Goal: Transaction & Acquisition: Purchase product/service

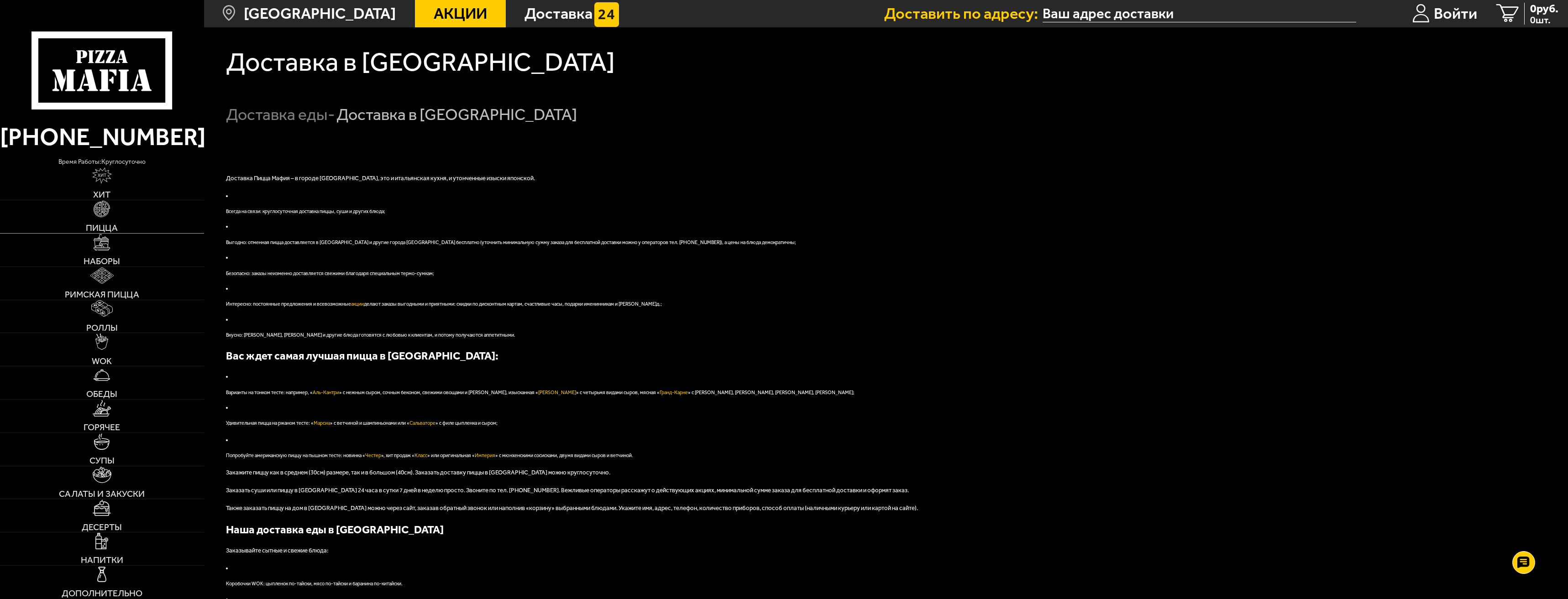
click at [152, 211] on link "Пицца" at bounding box center [102, 217] width 204 height 33
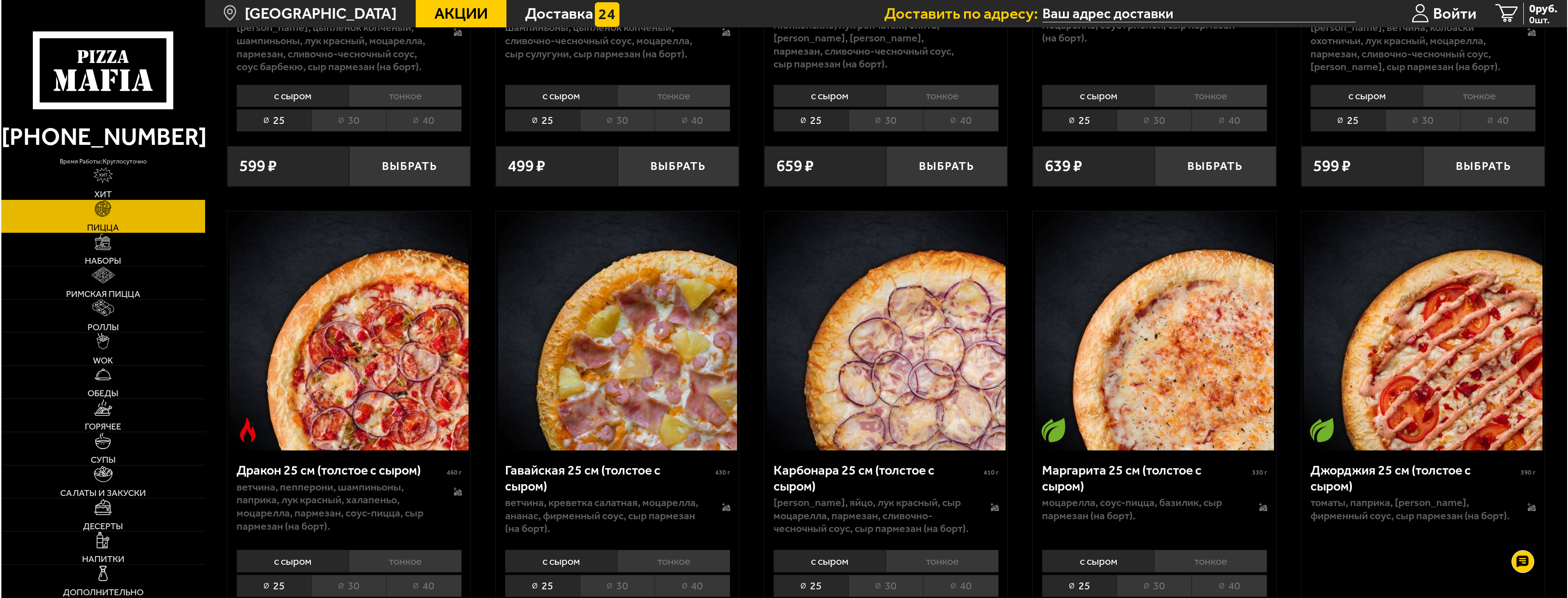
scroll to position [3006, 0]
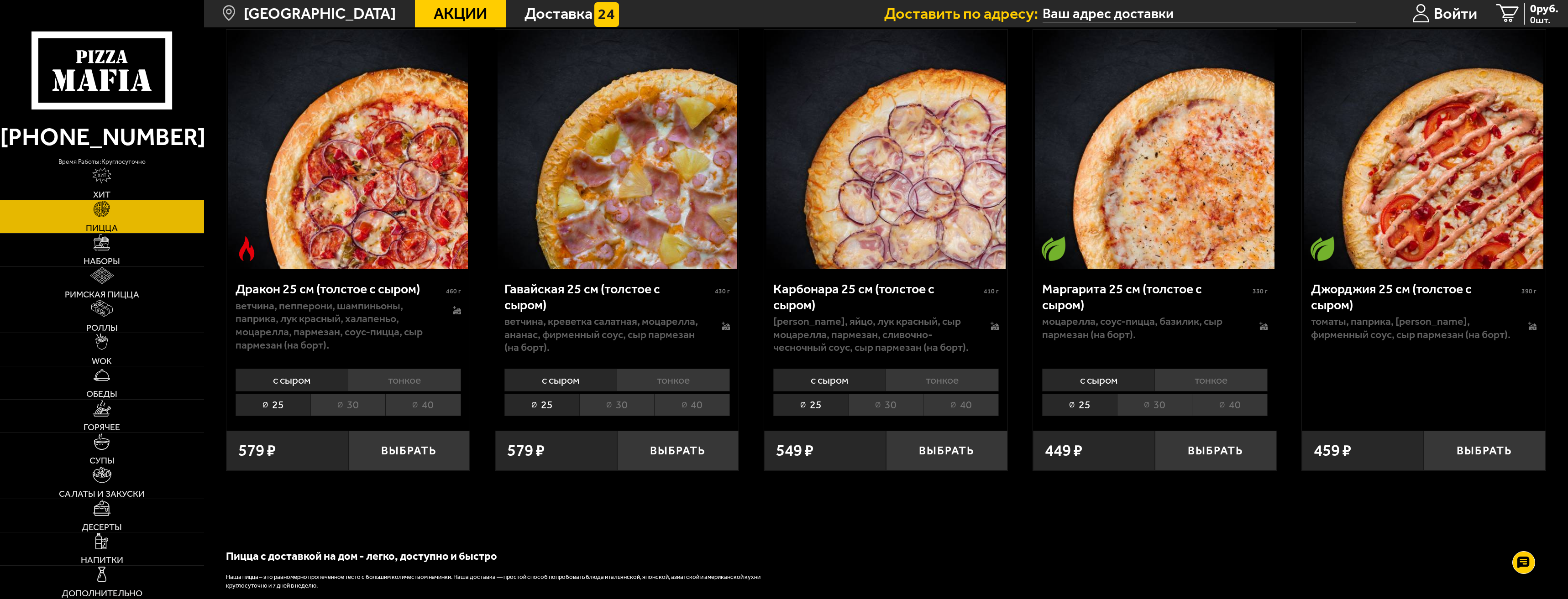
click at [896, 416] on li "30" at bounding box center [885, 405] width 75 height 23
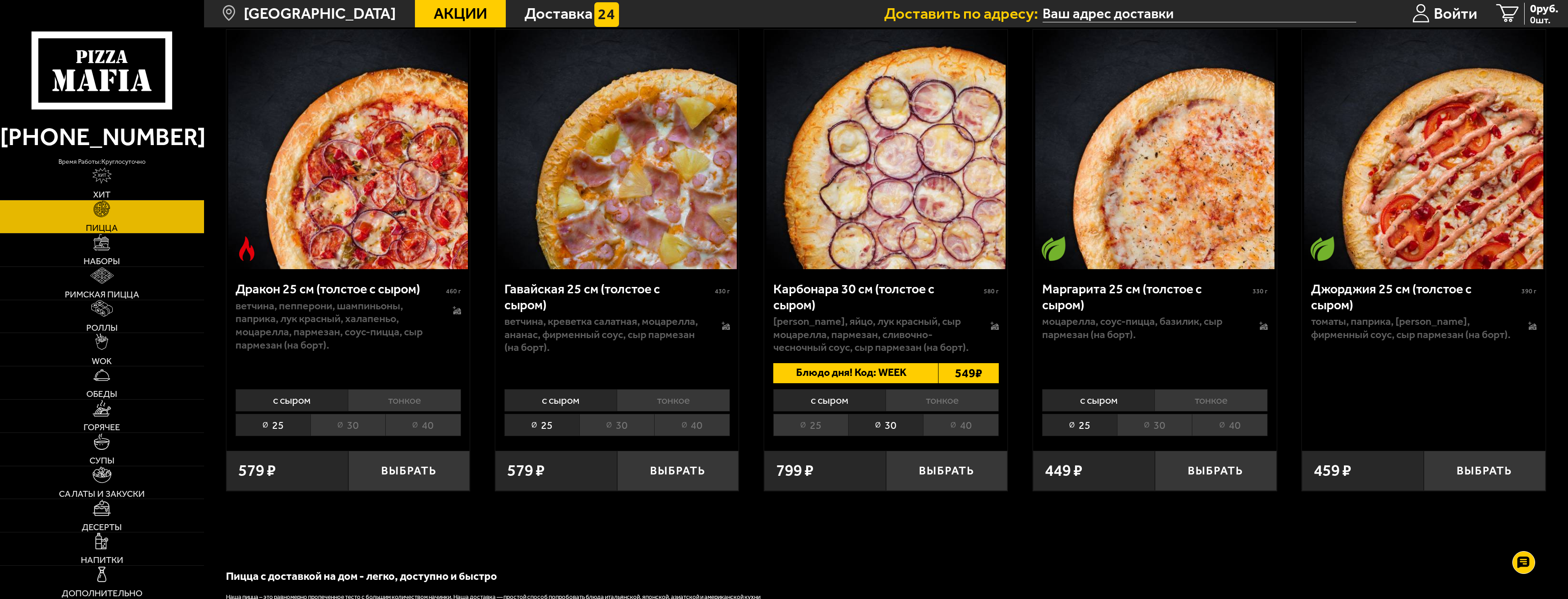
click at [910, 384] on span "Блюдо дня! Код: WEEK" at bounding box center [849, 374] width 150 height 21
drag, startPoint x: 908, startPoint y: 430, endPoint x: 882, endPoint y: 428, distance: 26.1
click at [882, 384] on span "Блюдо дня! Код: WEEK" at bounding box center [849, 374] width 150 height 21
copy span "WEEK"
click at [989, 354] on div "[PERSON_NAME], яйцо, лук красный, сыр Моцарелла, пармезан, сливочно-чесночный с…" at bounding box center [886, 335] width 226 height 39
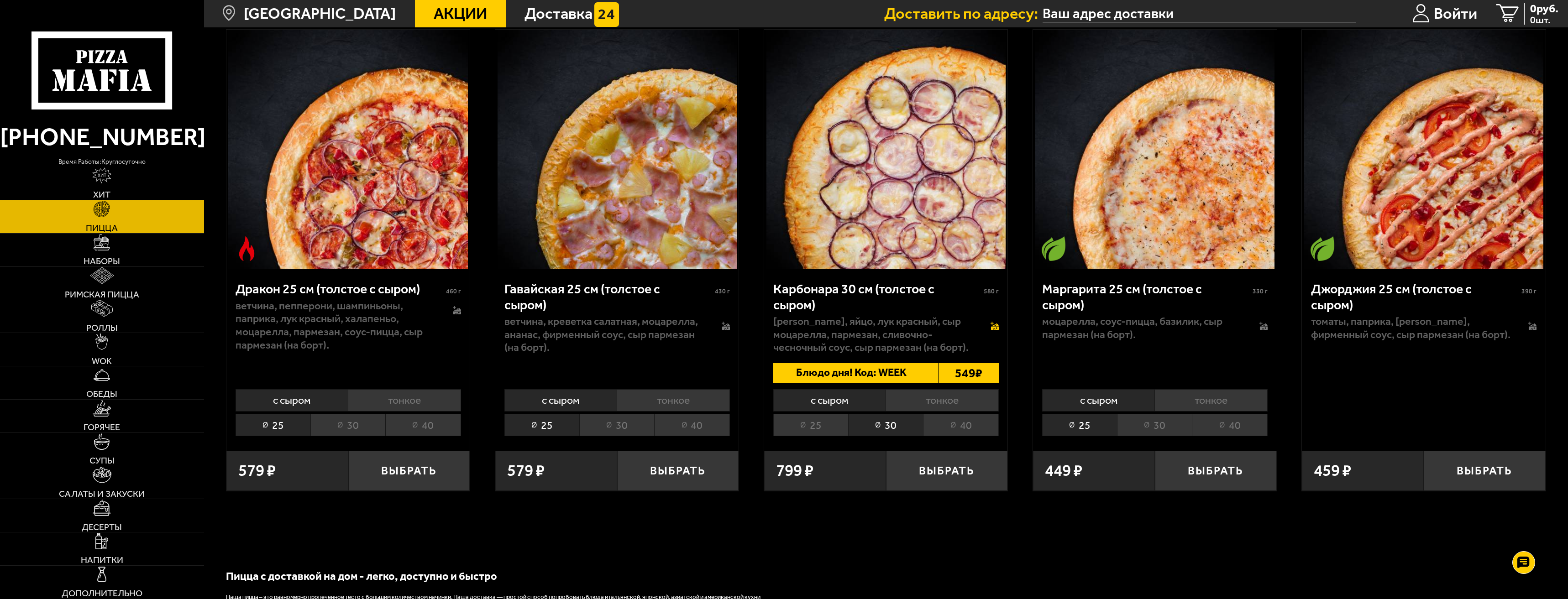
click at [992, 330] on icon at bounding box center [995, 328] width 8 height 3
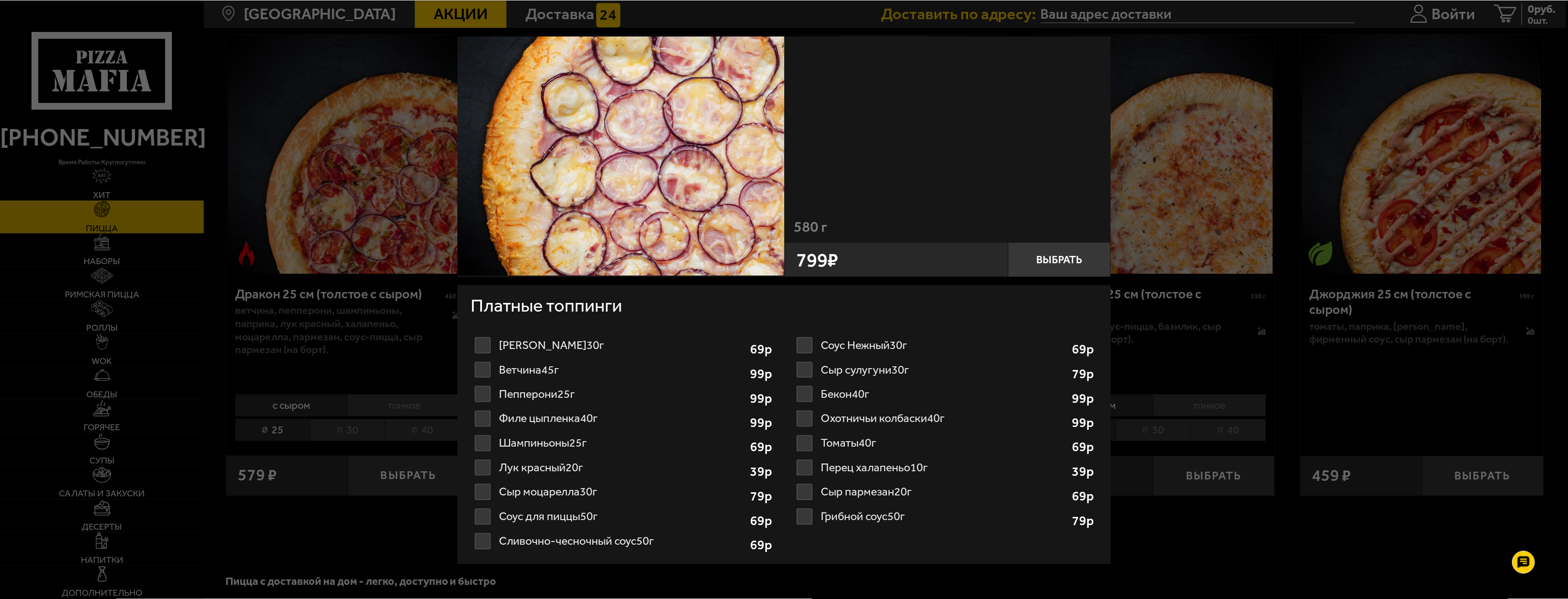
scroll to position [91, 0]
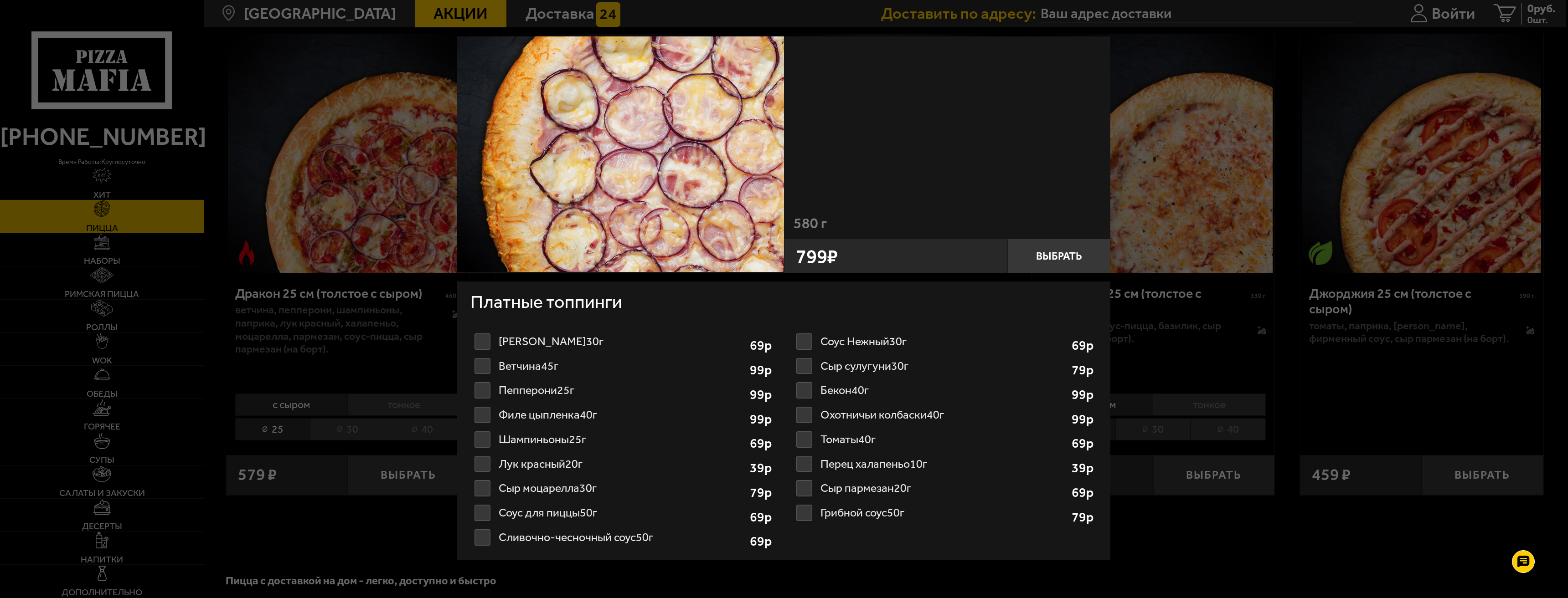
click at [505, 437] on label "Шампиньоны 25г 1 2 3 4 5 6 7 8" at bounding box center [623, 439] width 306 height 24
click at [0, 0] on input "Шампиньоны 25г 1 2 3 4 5 6 7 8" at bounding box center [0, 0] width 0 height 0
click at [730, 445] on select "1 2 3 4 5 6 7 8" at bounding box center [715, 442] width 44 height 21
select select "2"
click at [693, 431] on select "1 2 3 4 5 6 7 8" at bounding box center [715, 442] width 44 height 21
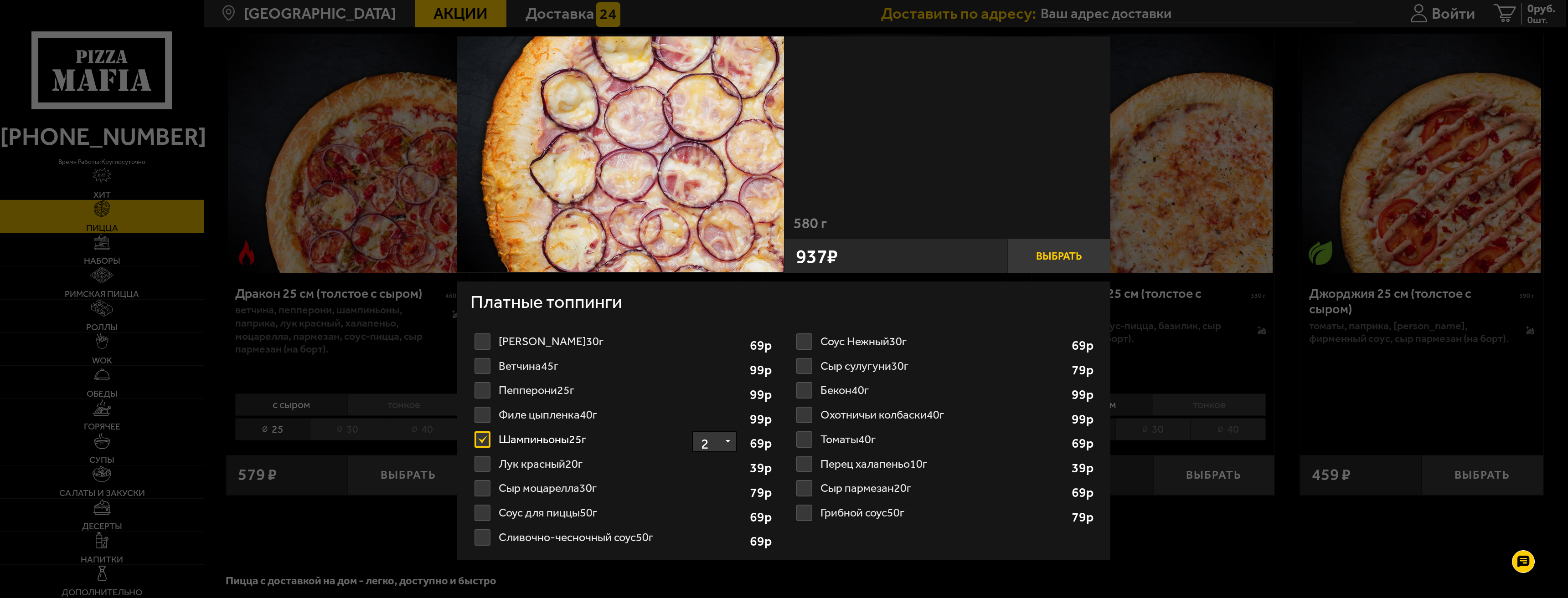
click at [1044, 265] on button "Выбрать" at bounding box center [1059, 256] width 103 height 34
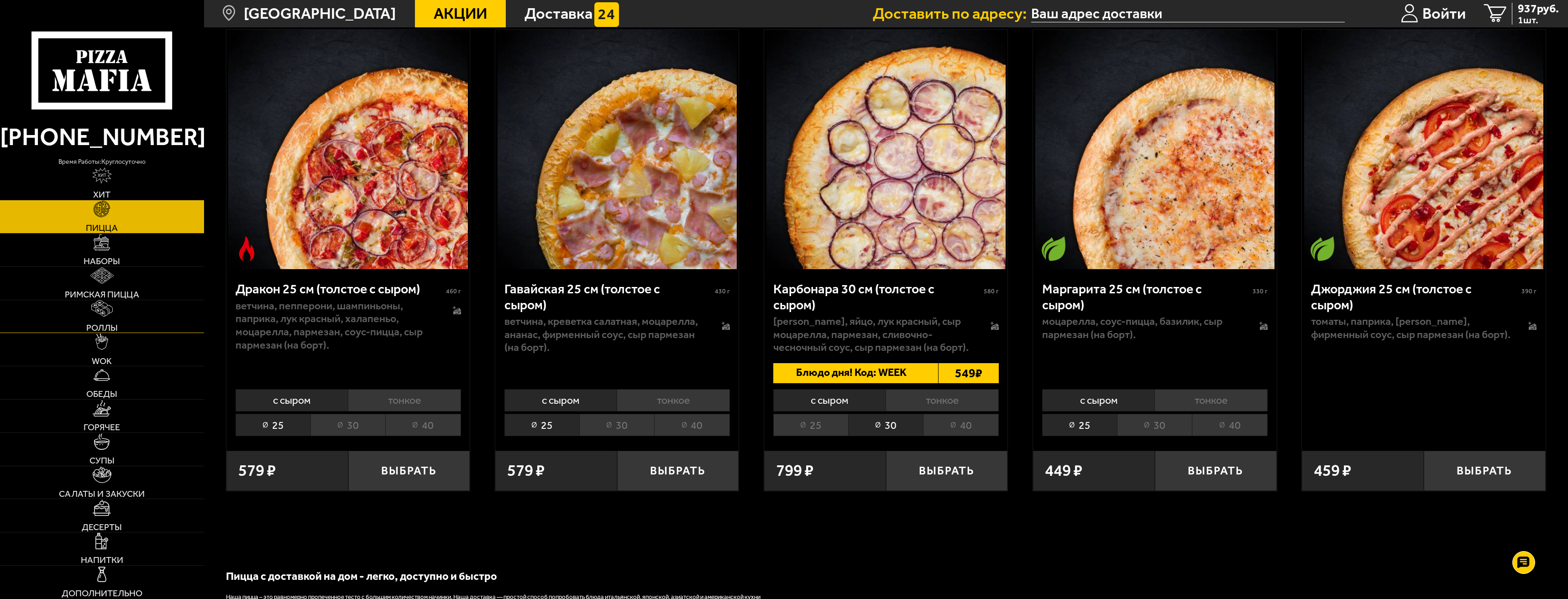
click at [115, 319] on link "Роллы" at bounding box center [102, 317] width 204 height 33
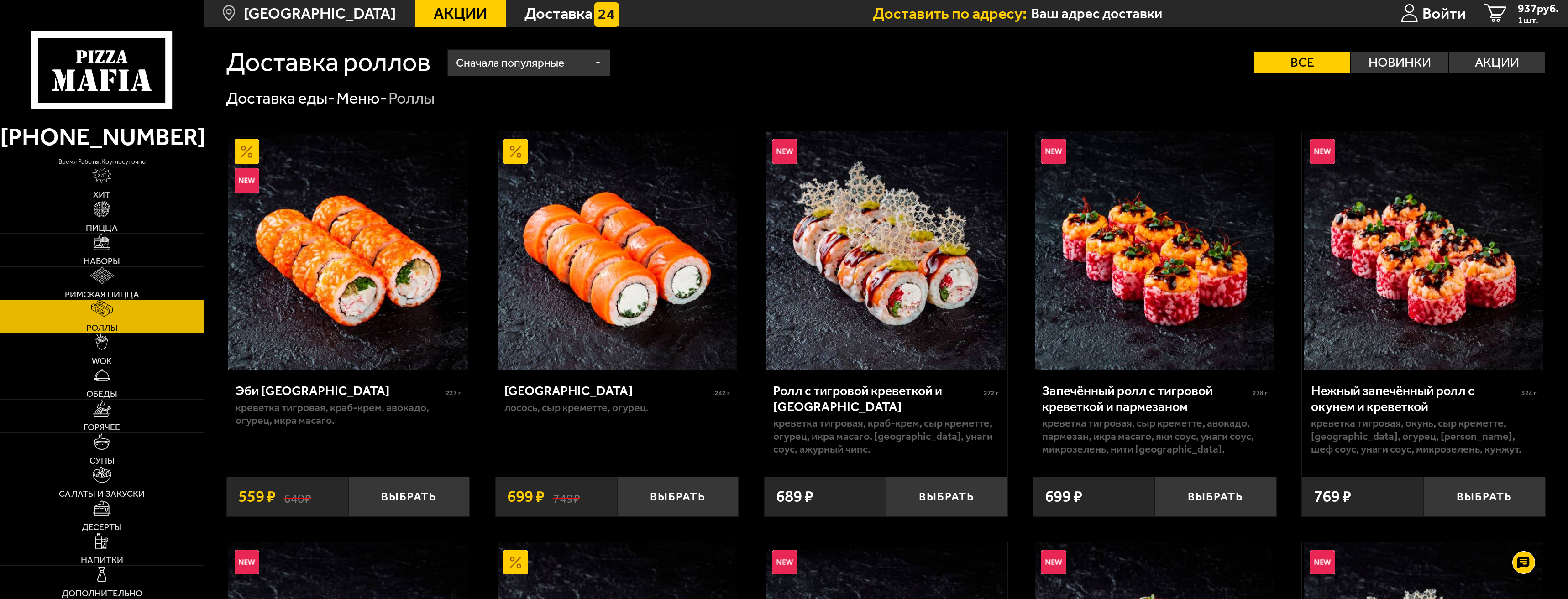
click at [144, 294] on link "Римская пицца" at bounding box center [102, 283] width 204 height 33
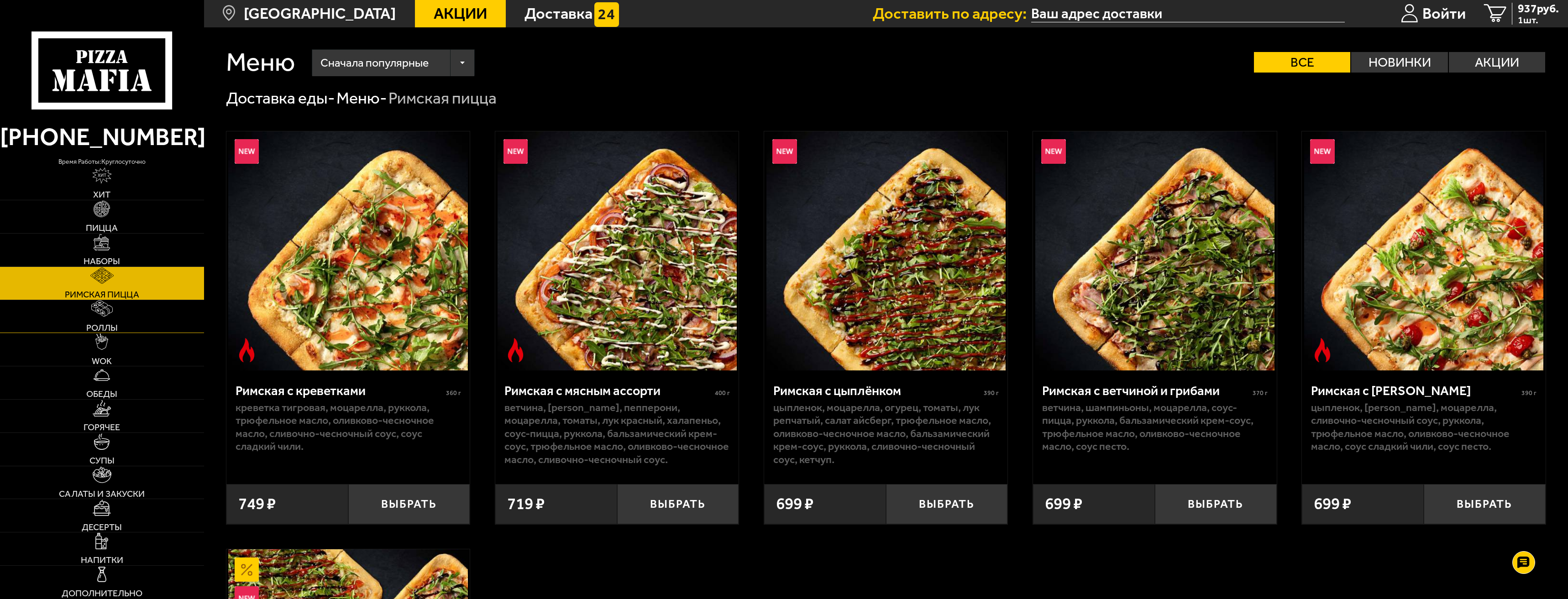
click at [138, 322] on link "Роллы" at bounding box center [102, 317] width 204 height 33
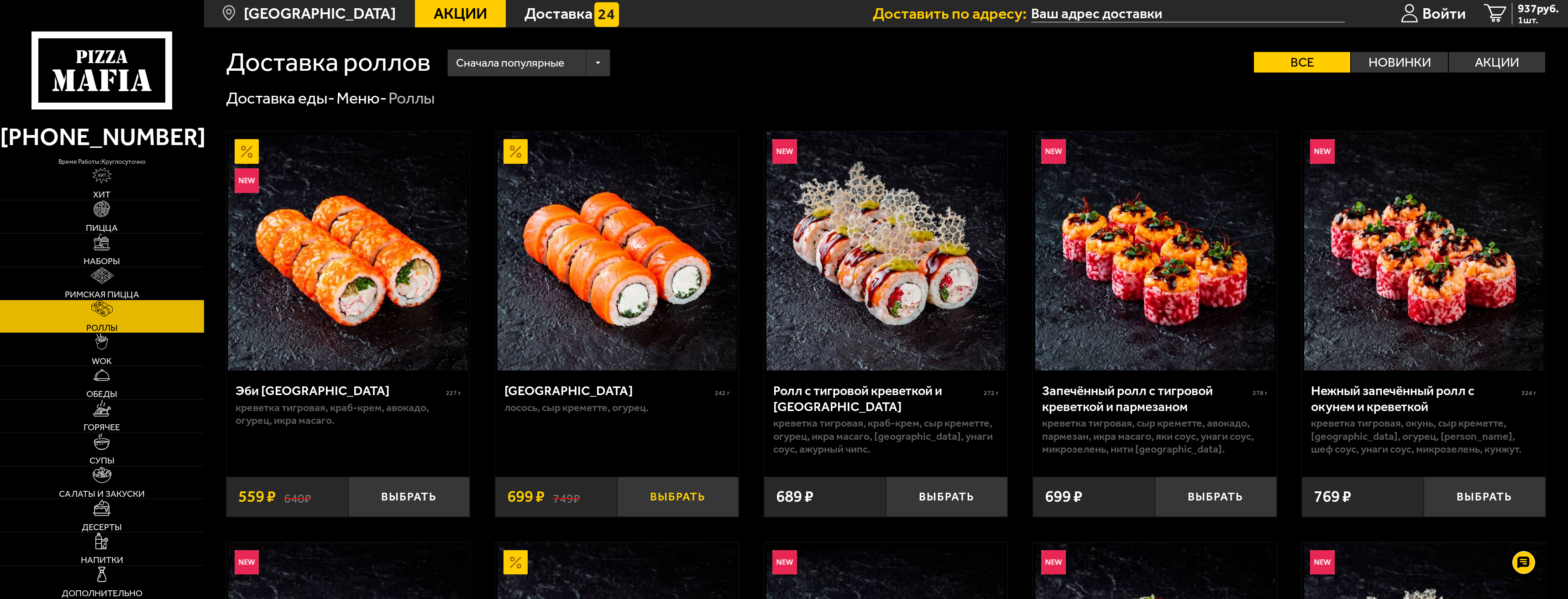
click at [663, 517] on button "Выбрать" at bounding box center [678, 497] width 122 height 40
click at [1533, 11] on span "1636 руб." at bounding box center [1535, 8] width 48 height 12
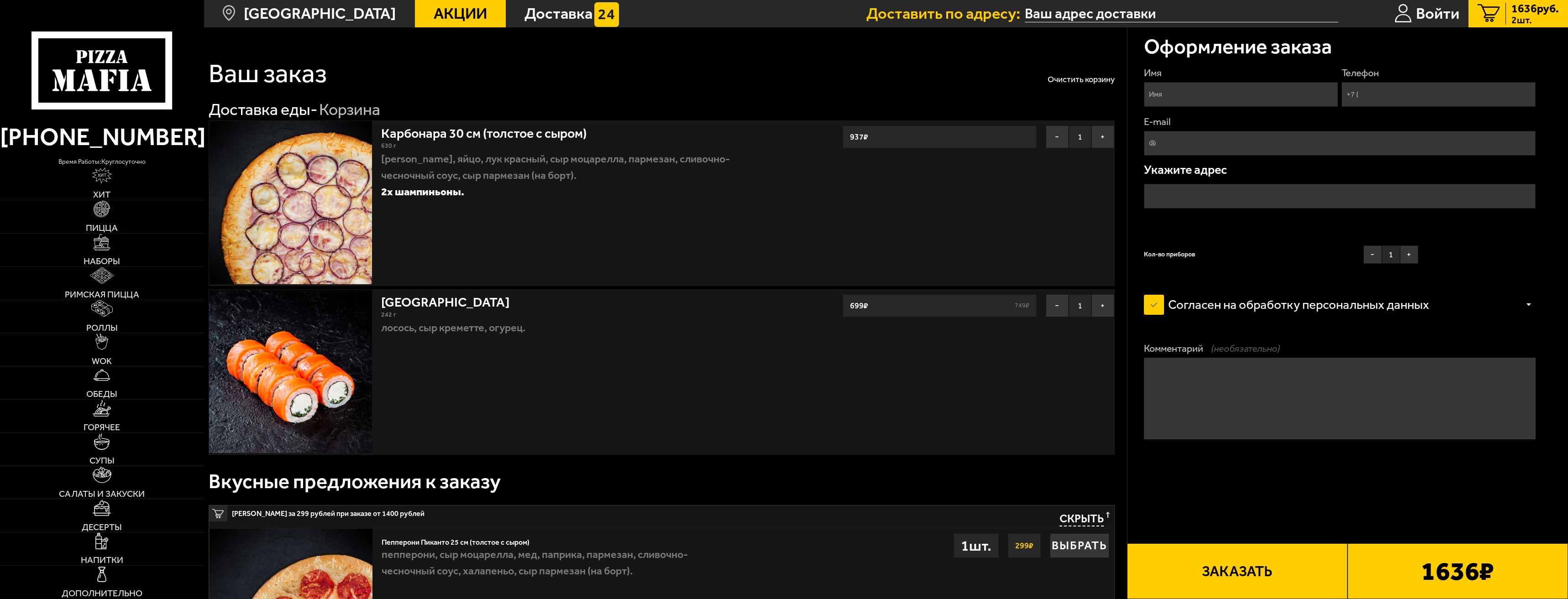
click at [466, 16] on span "Акции" at bounding box center [460, 13] width 54 height 15
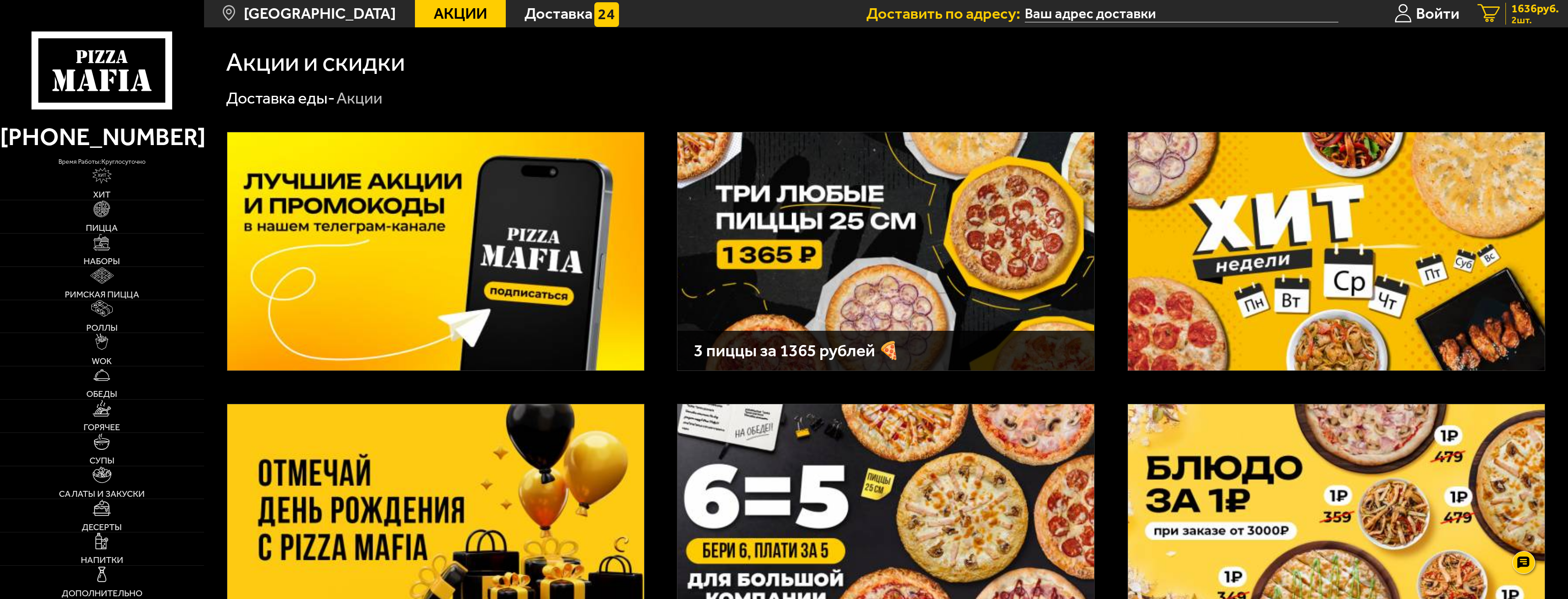
click at [1513, 15] on span "2 шт." at bounding box center [1535, 20] width 48 height 10
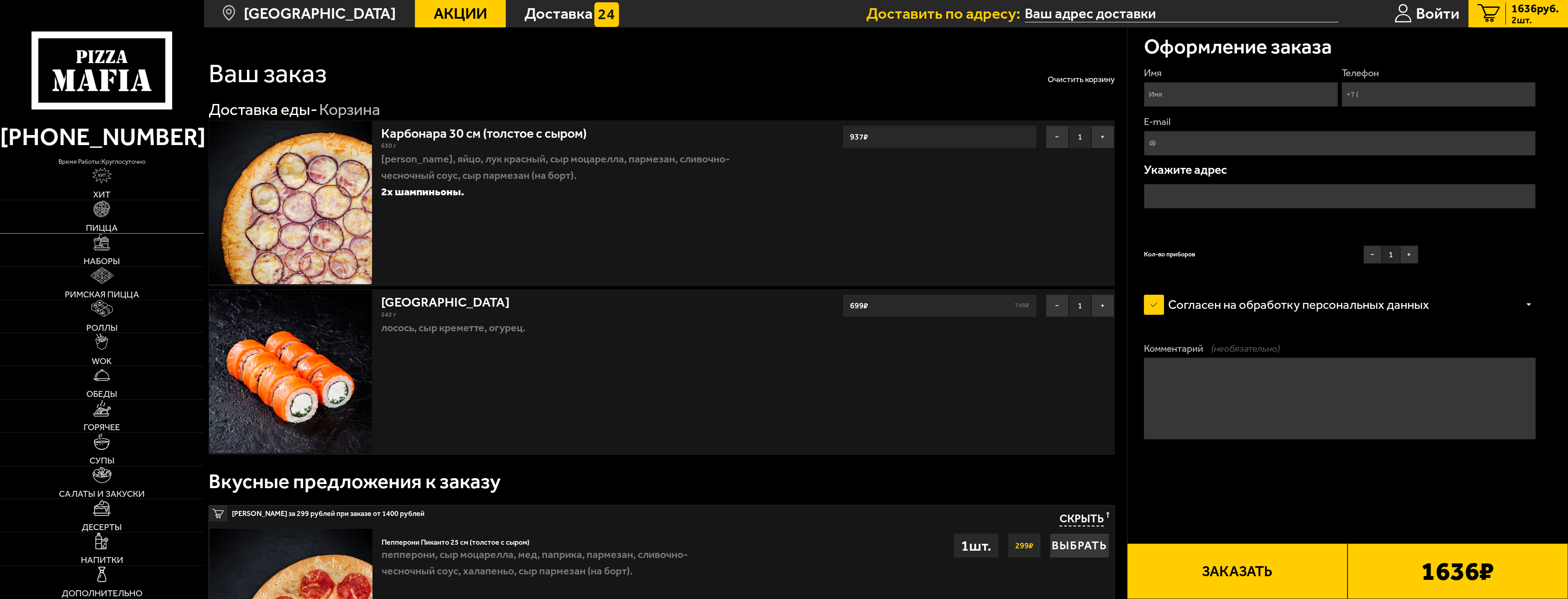
click at [133, 219] on link "Пицца" at bounding box center [102, 217] width 204 height 33
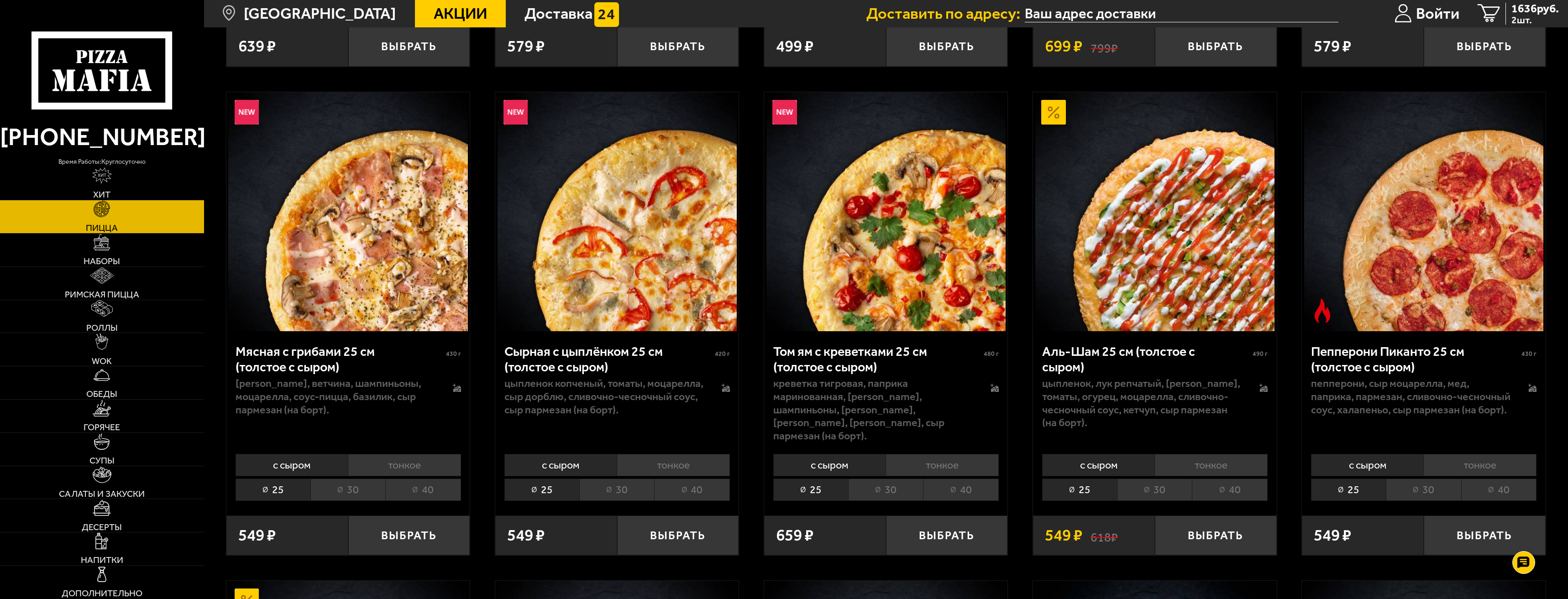
scroll to position [502, 0]
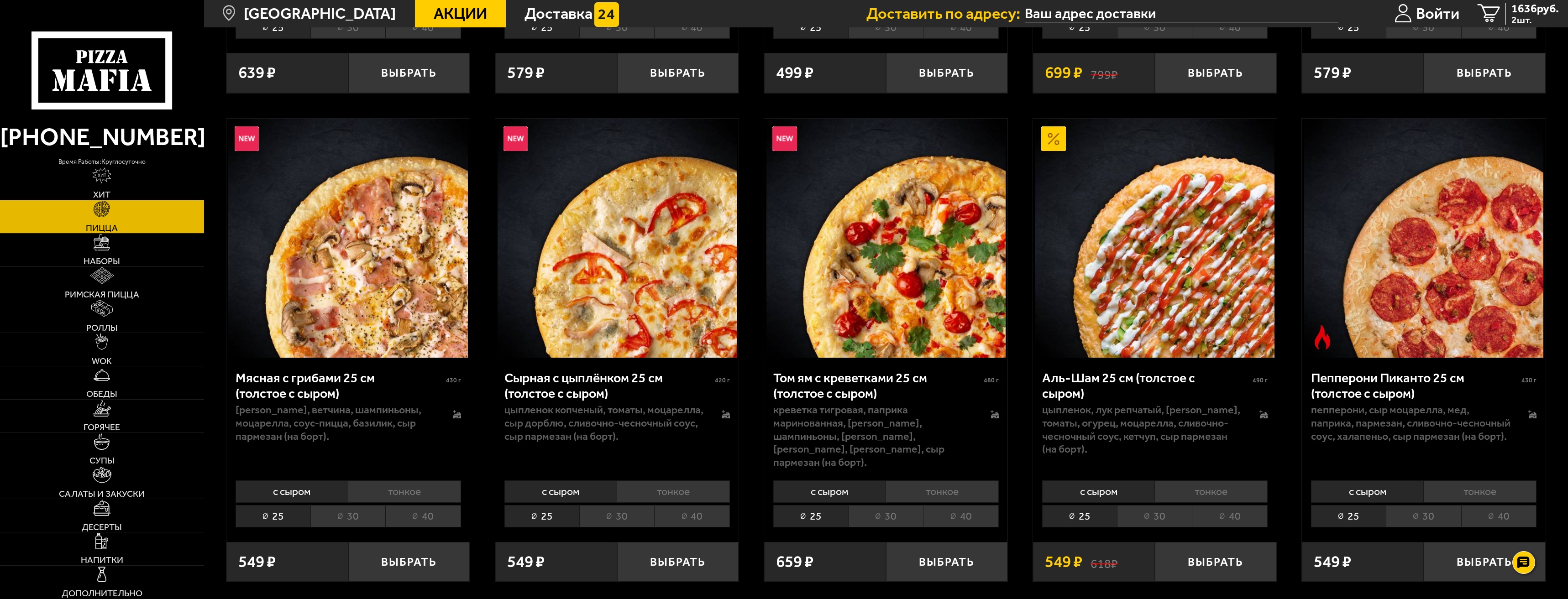
click at [1050, 149] on img at bounding box center [1053, 138] width 24 height 24
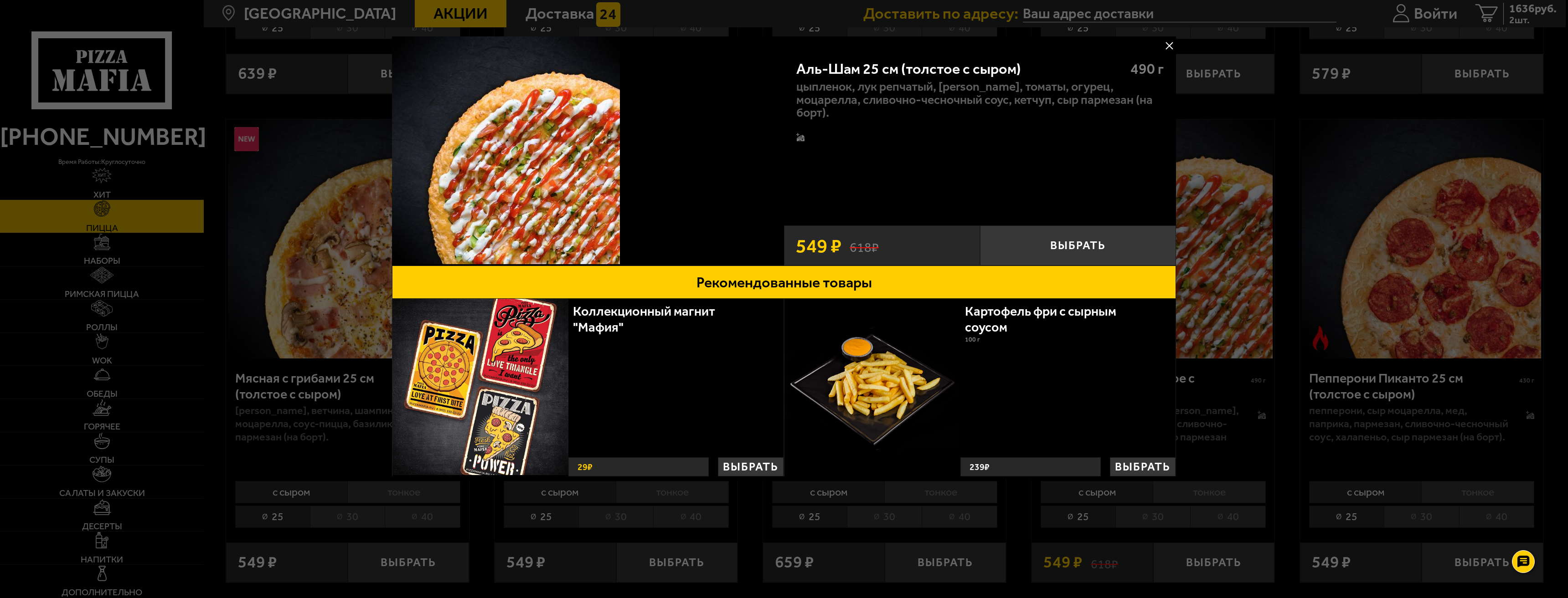
click at [1172, 47] on button at bounding box center [1169, 46] width 13 height 13
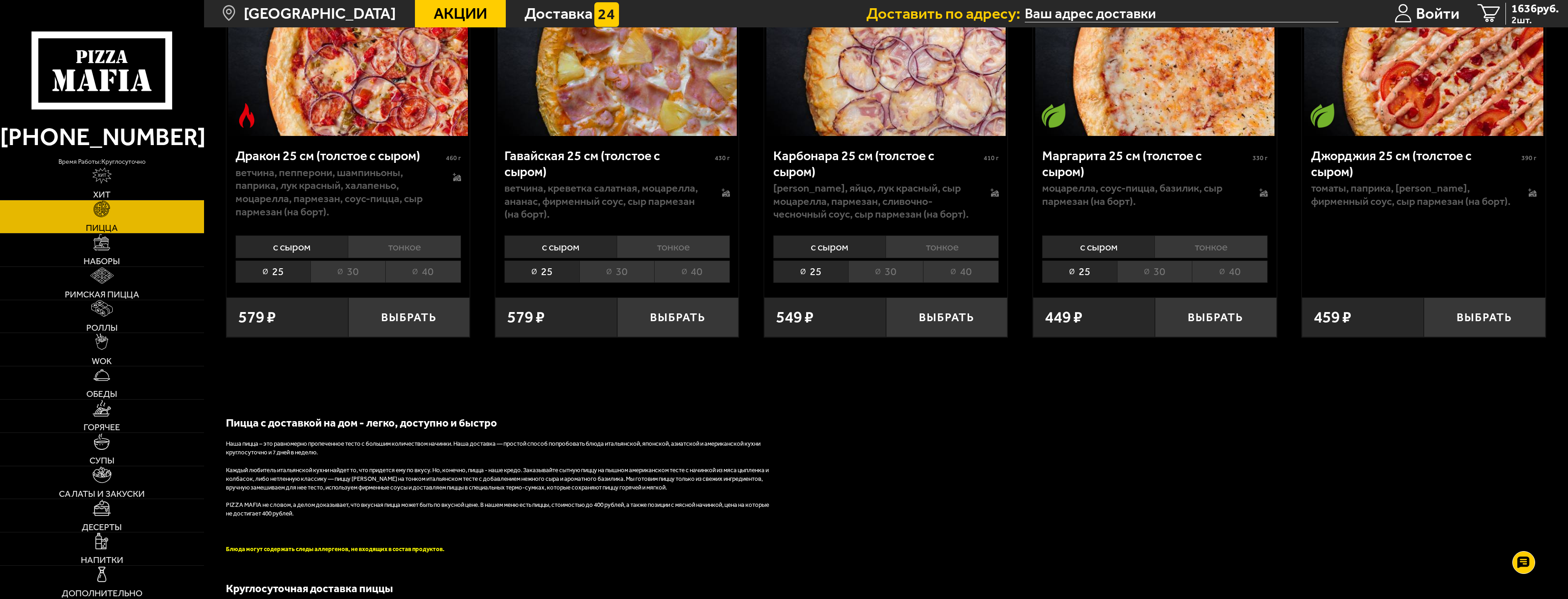
scroll to position [3149, 0]
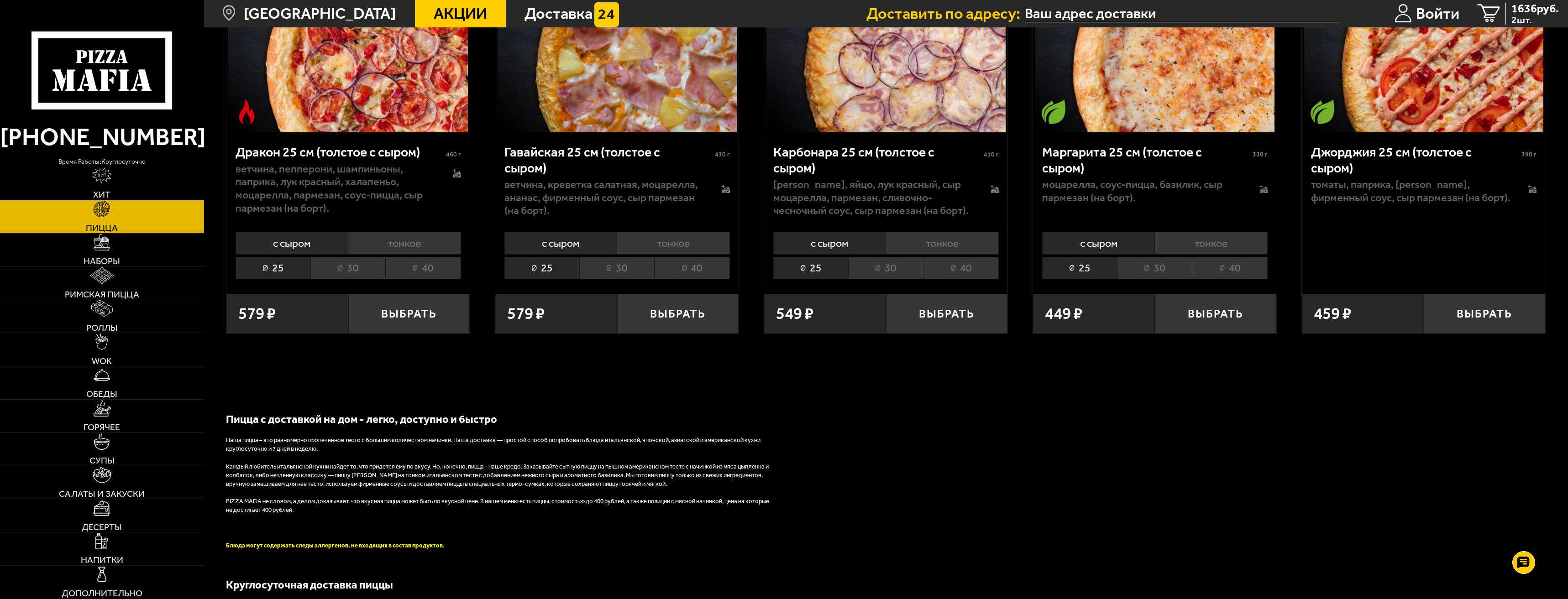
click at [893, 279] on li "30" at bounding box center [885, 268] width 75 height 23
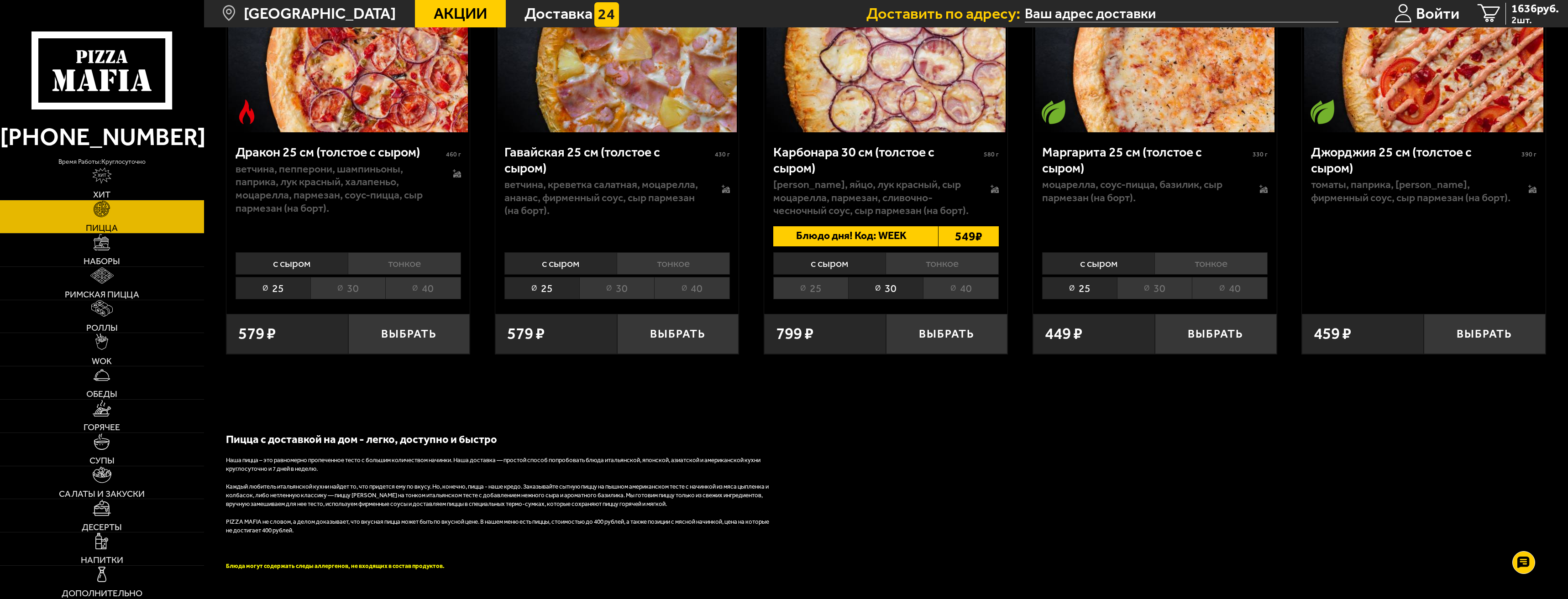
click at [836, 299] on li "25" at bounding box center [811, 288] width 75 height 23
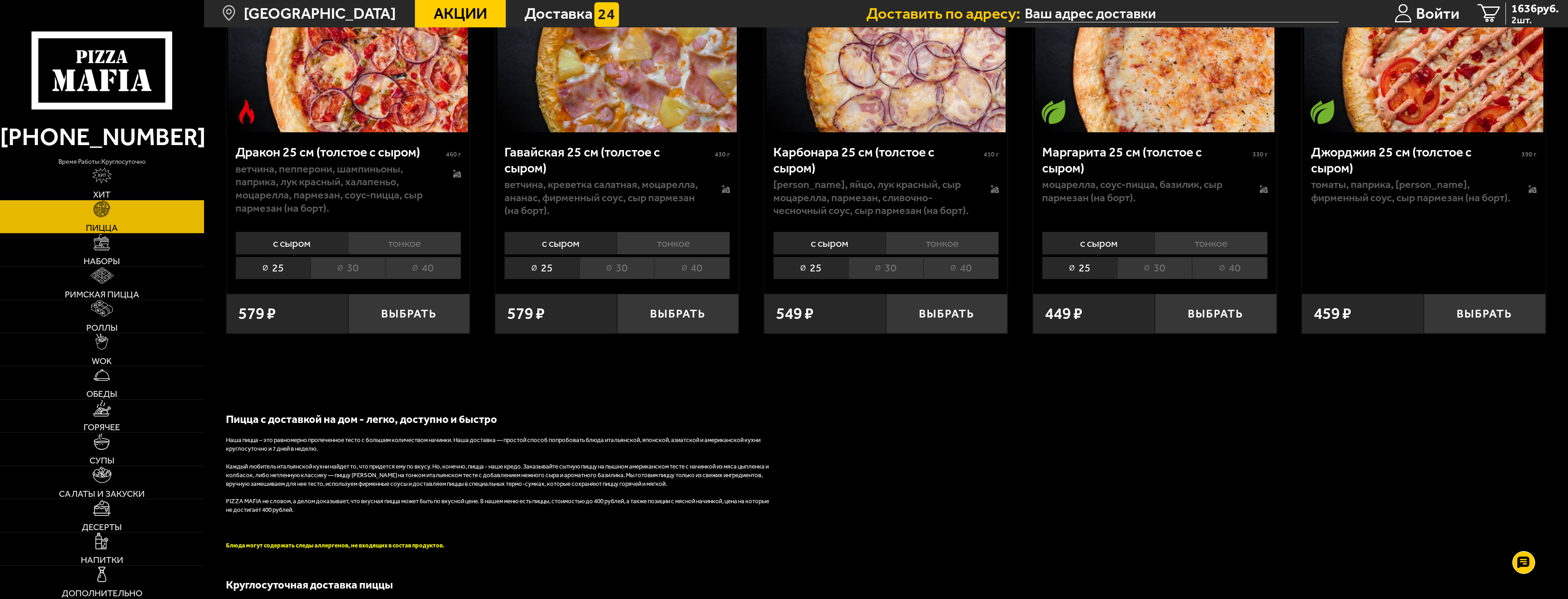
click at [888, 279] on li "30" at bounding box center [885, 268] width 75 height 23
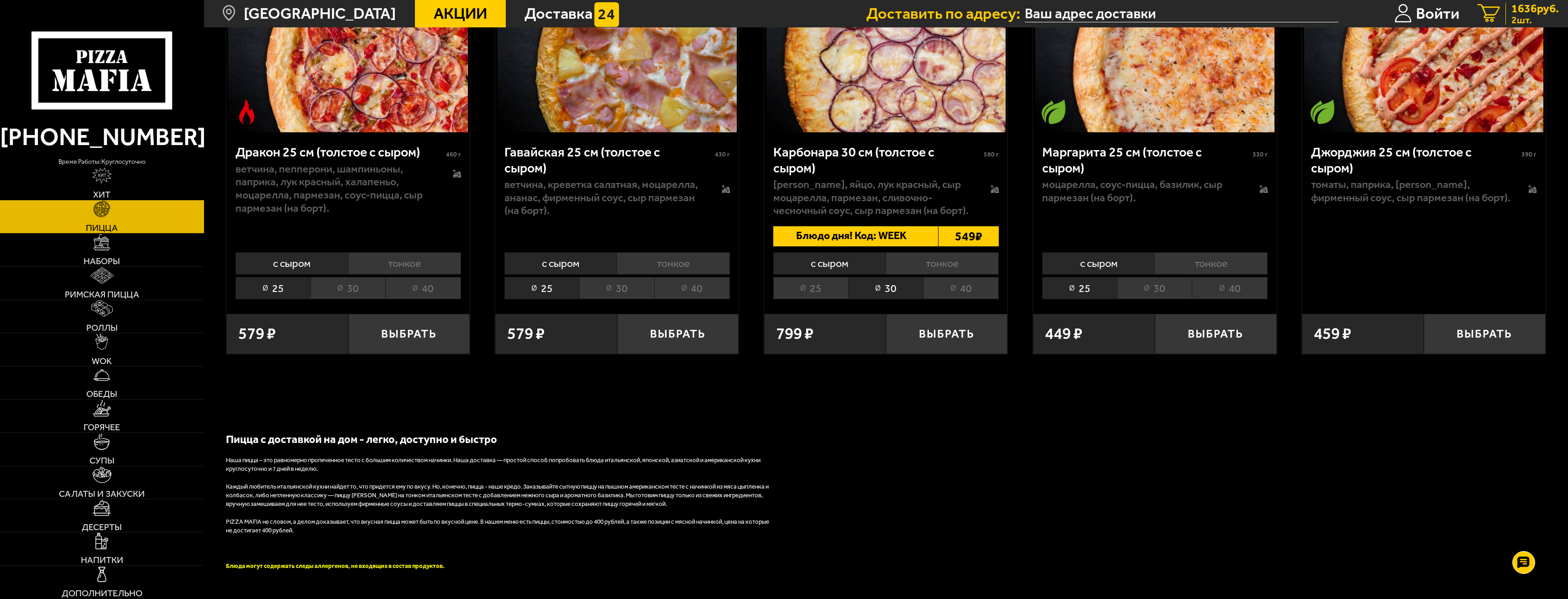
click at [1531, 22] on span "2 шт." at bounding box center [1535, 20] width 48 height 10
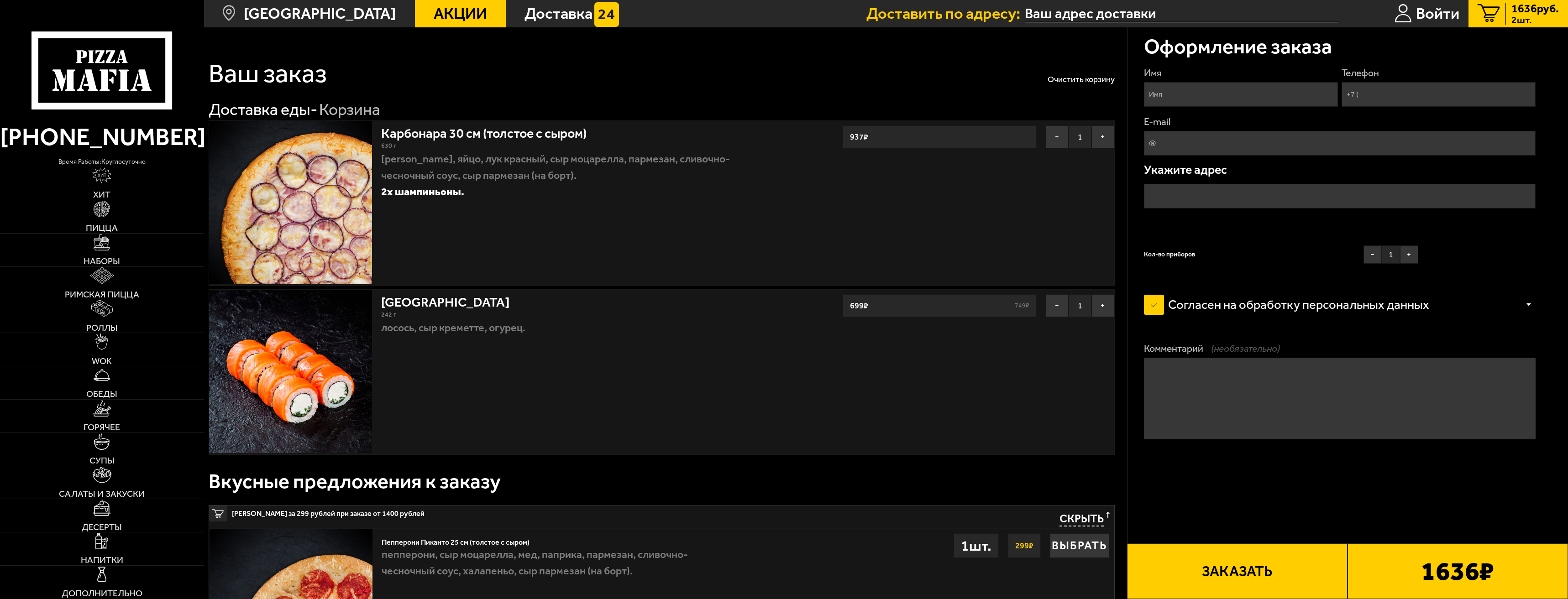
click at [871, 137] on strong "937 ₽" at bounding box center [859, 136] width 23 height 17
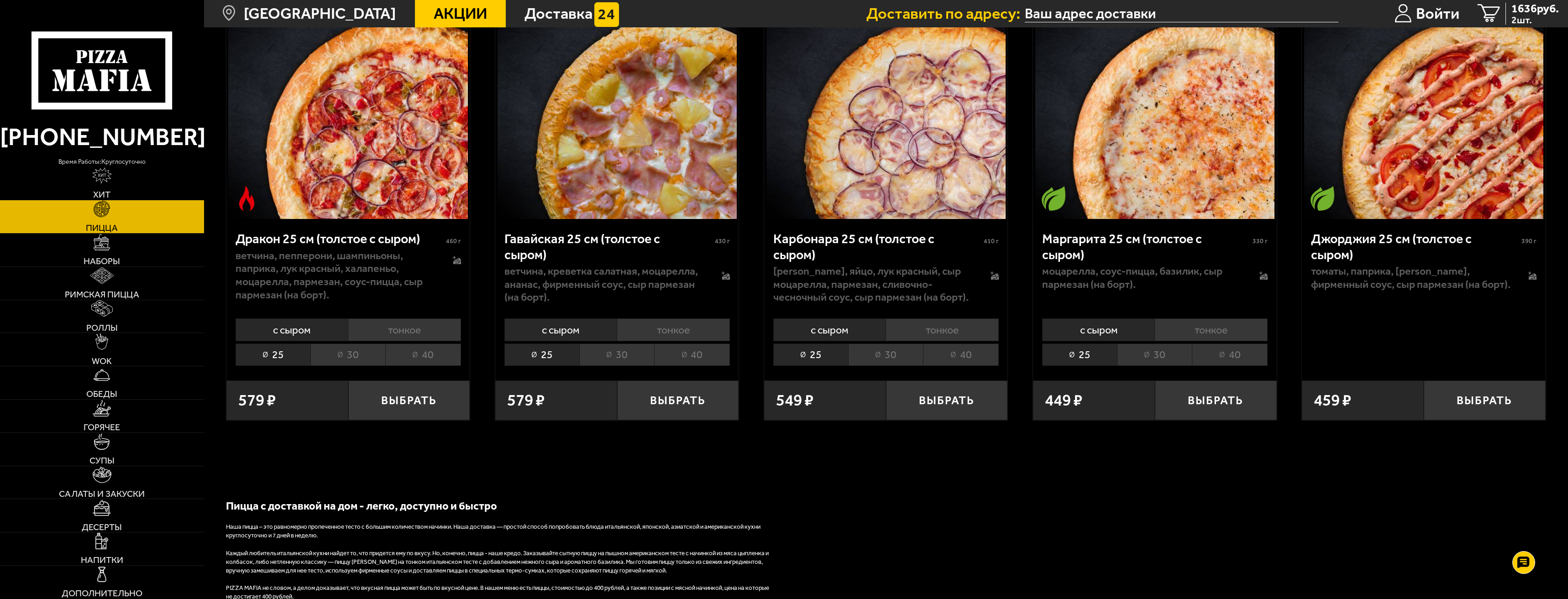
click at [878, 366] on li "30" at bounding box center [885, 355] width 75 height 23
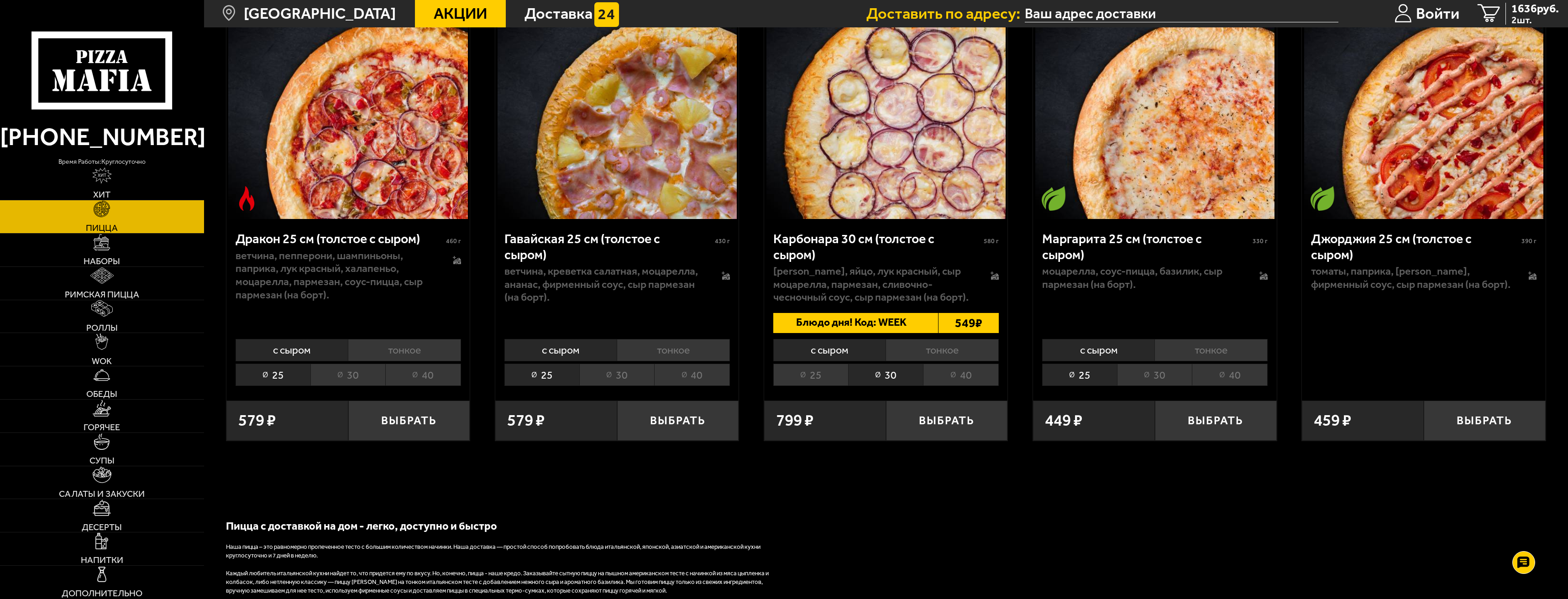
click at [866, 333] on span "Блюдо дня! Код: WEEK" at bounding box center [849, 324] width 150 height 21
drag, startPoint x: 881, startPoint y: 378, endPoint x: 894, endPoint y: 379, distance: 13.0
click at [885, 333] on span "Блюдо дня! Код: WEEK" at bounding box center [849, 324] width 150 height 21
click at [894, 333] on span "Блюдо дня! Код: WEEK" at bounding box center [849, 324] width 150 height 21
click at [904, 333] on span "Блюдо дня! Код: WEEK" at bounding box center [849, 324] width 150 height 21
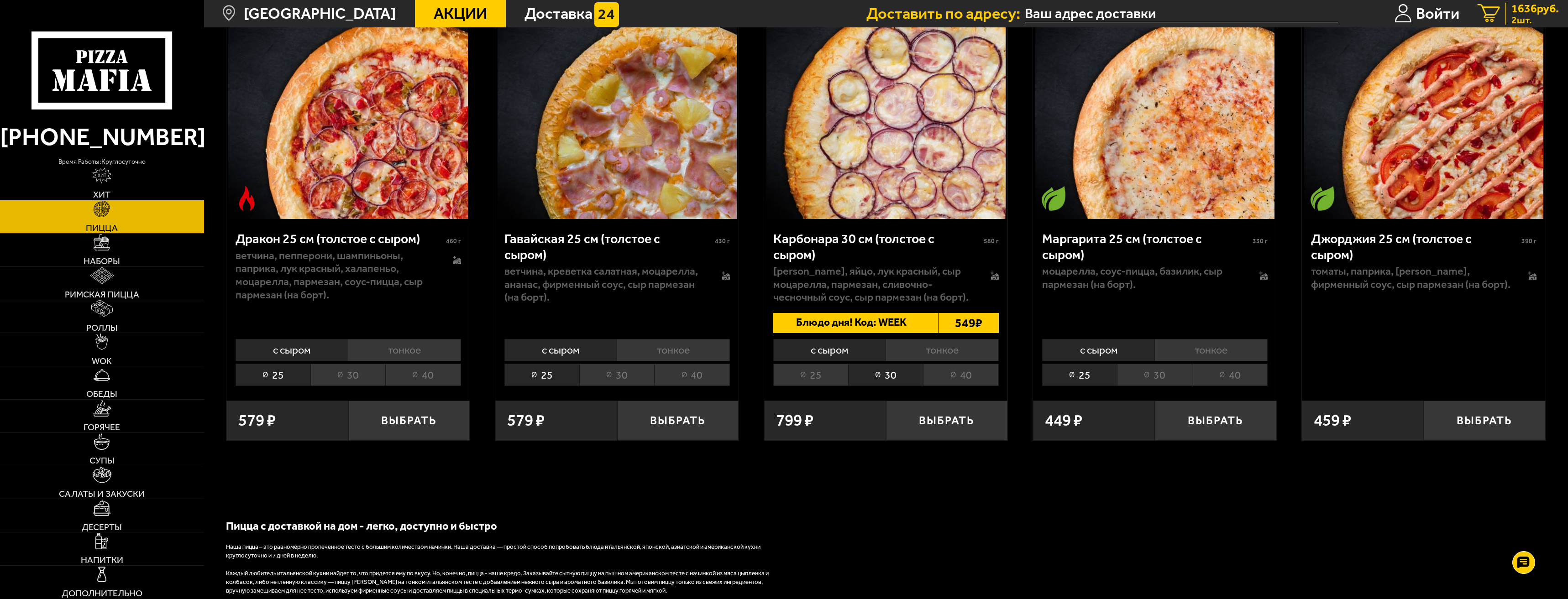
click at [1541, 15] on span "2 шт." at bounding box center [1535, 20] width 48 height 10
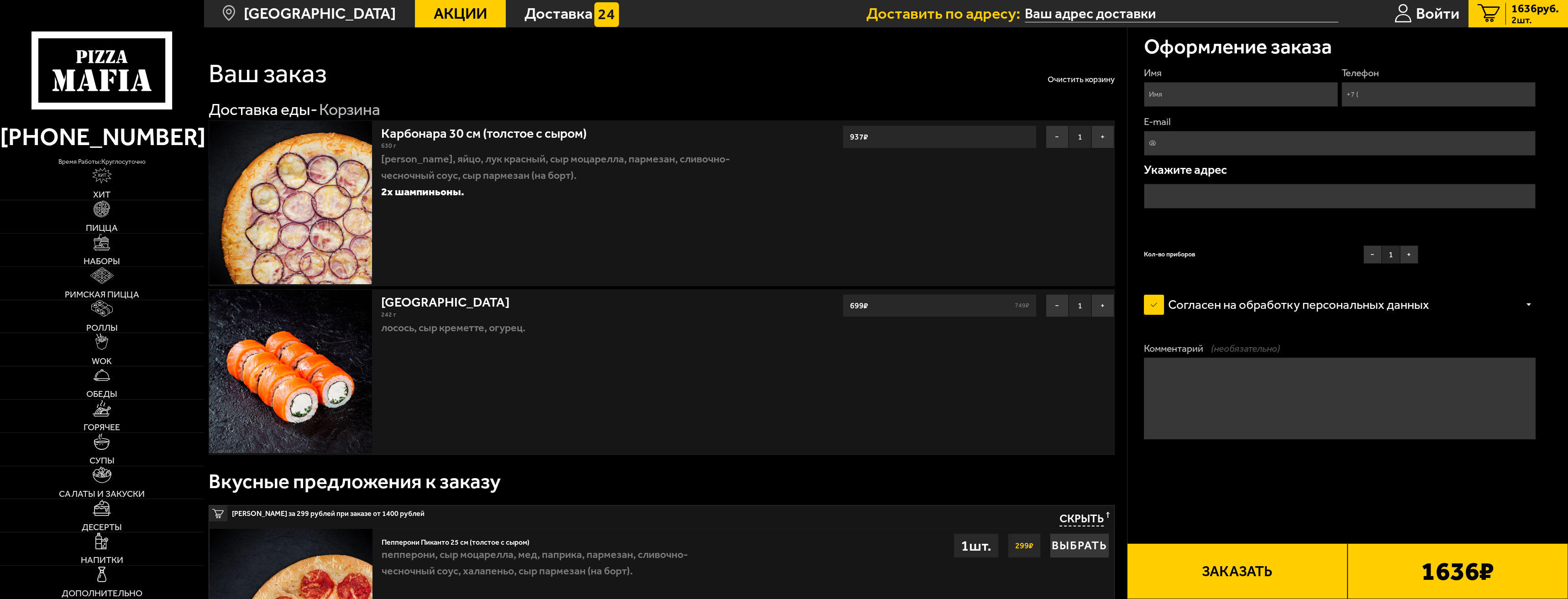
click at [1282, 101] on input "Имя" at bounding box center [1241, 94] width 194 height 24
type input "м"
type input "М"
type input "+7 ("
click at [1216, 90] on input "М" at bounding box center [1241, 94] width 194 height 24
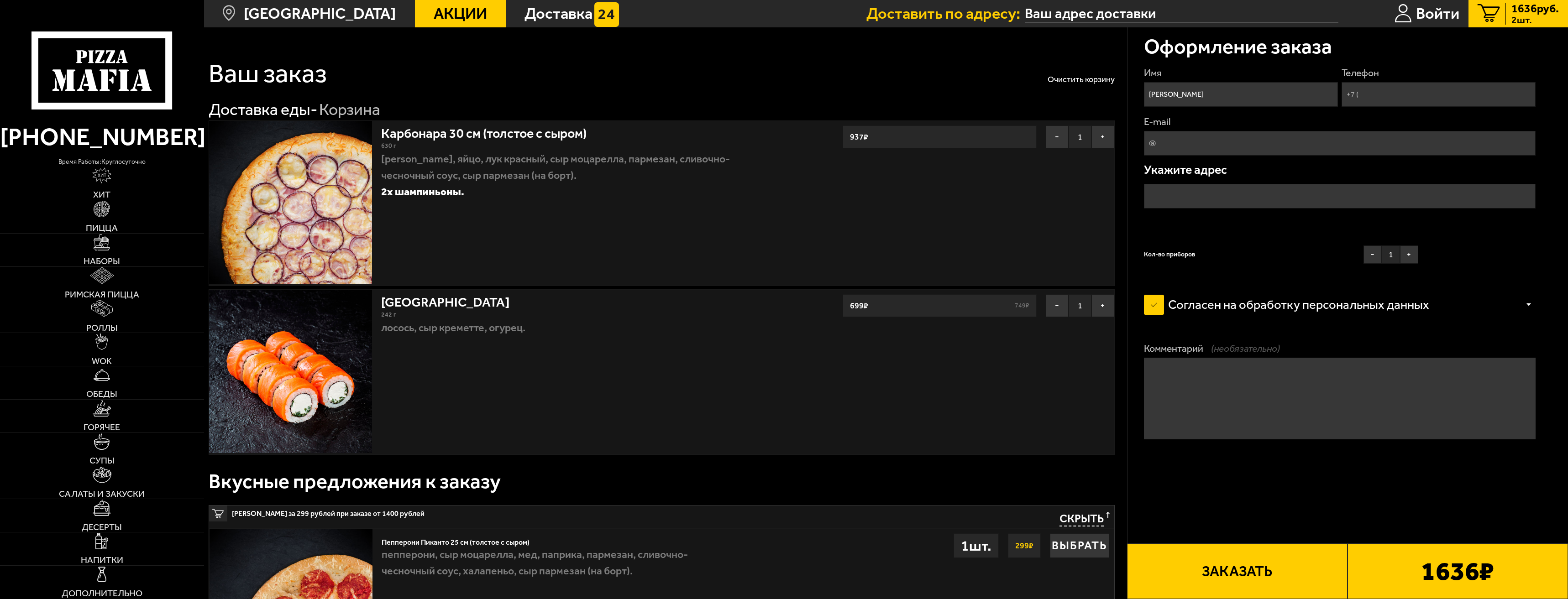
type input "[PERSON_NAME]"
drag, startPoint x: 1449, startPoint y: 87, endPoint x: 1437, endPoint y: 98, distance: 16.3
click at [1446, 90] on input "Телефон" at bounding box center [1439, 94] width 194 height 24
click at [1437, 98] on input "Телефон" at bounding box center [1439, 94] width 194 height 24
type input "[PHONE_NUMBER]"
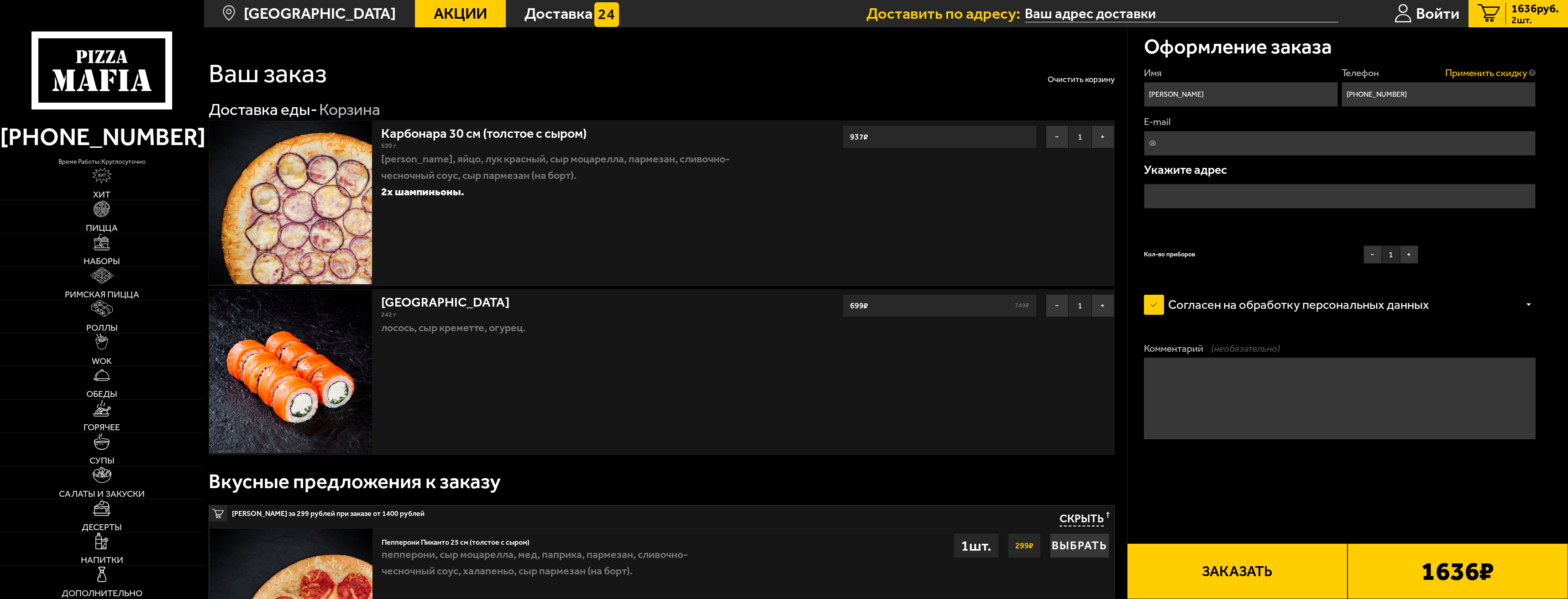
click at [1485, 71] on span "Применить скидку" at bounding box center [1486, 73] width 82 height 13
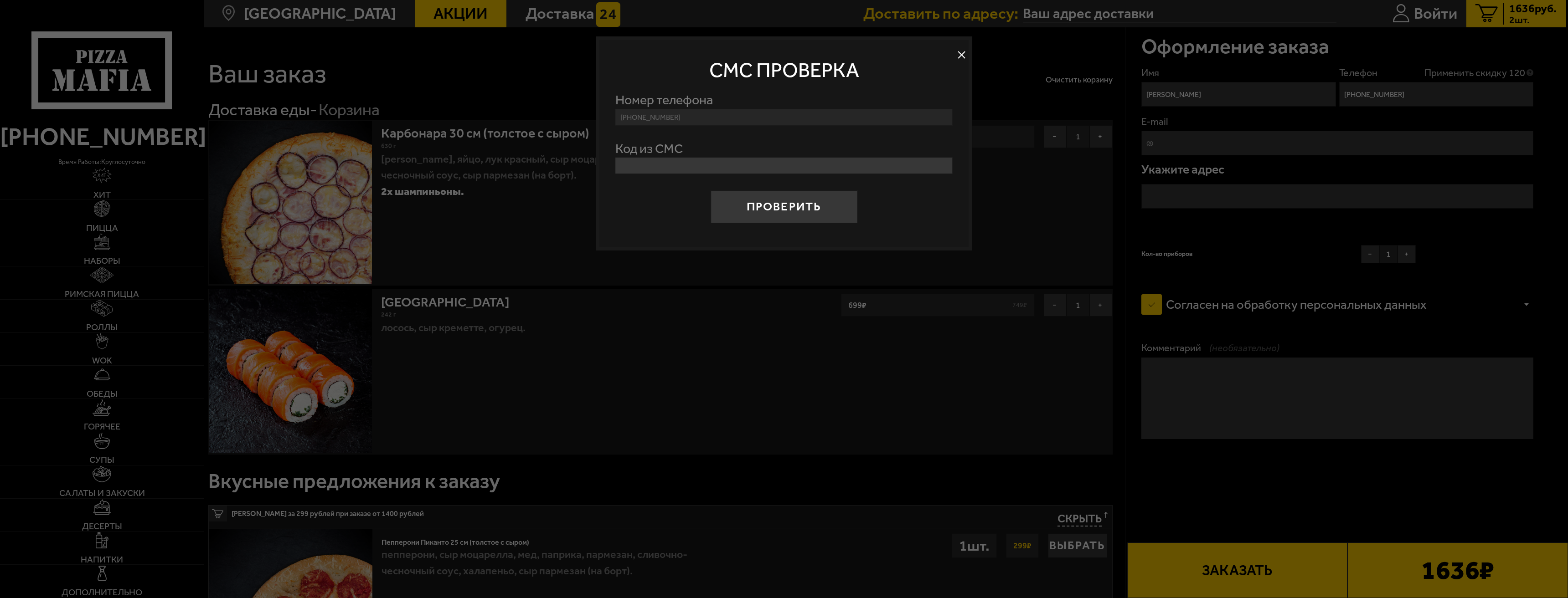
click at [843, 169] on input "Код из СМС" at bounding box center [784, 165] width 338 height 17
type input "195987"
click at [797, 215] on button "Проверить" at bounding box center [784, 207] width 147 height 33
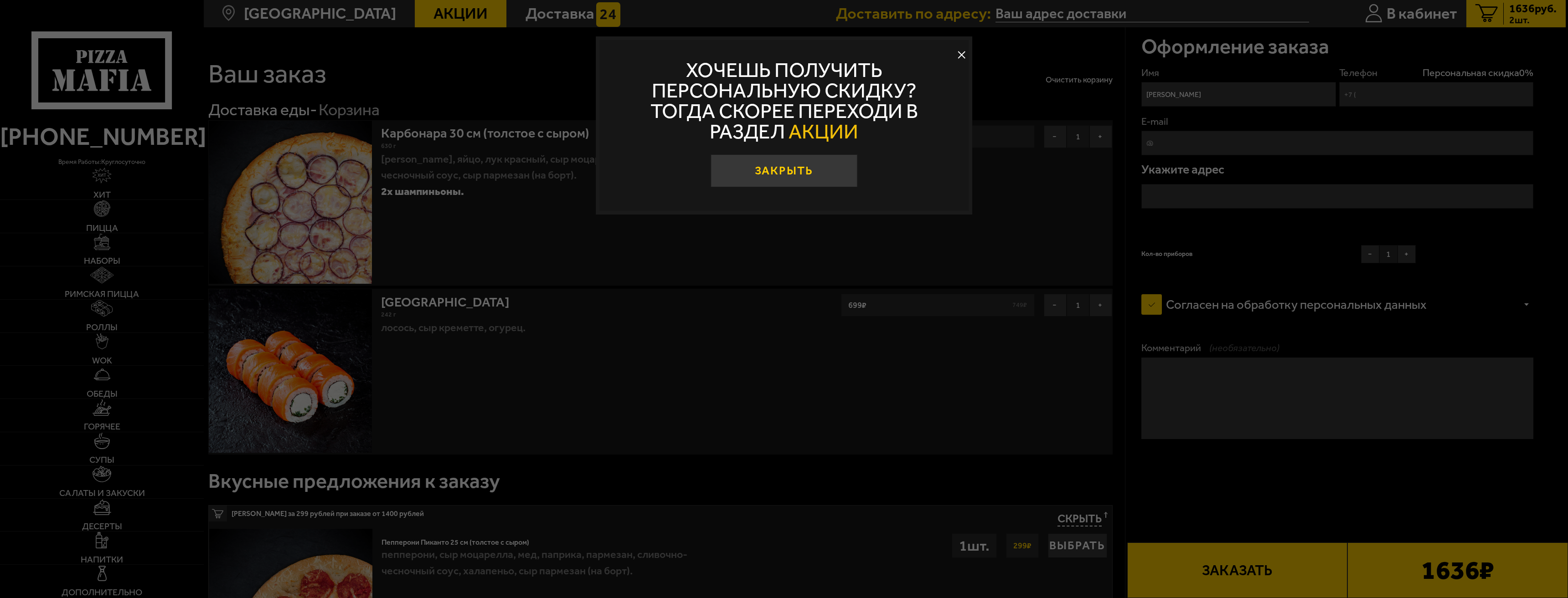
click at [814, 169] on button "Закрыть" at bounding box center [784, 171] width 147 height 33
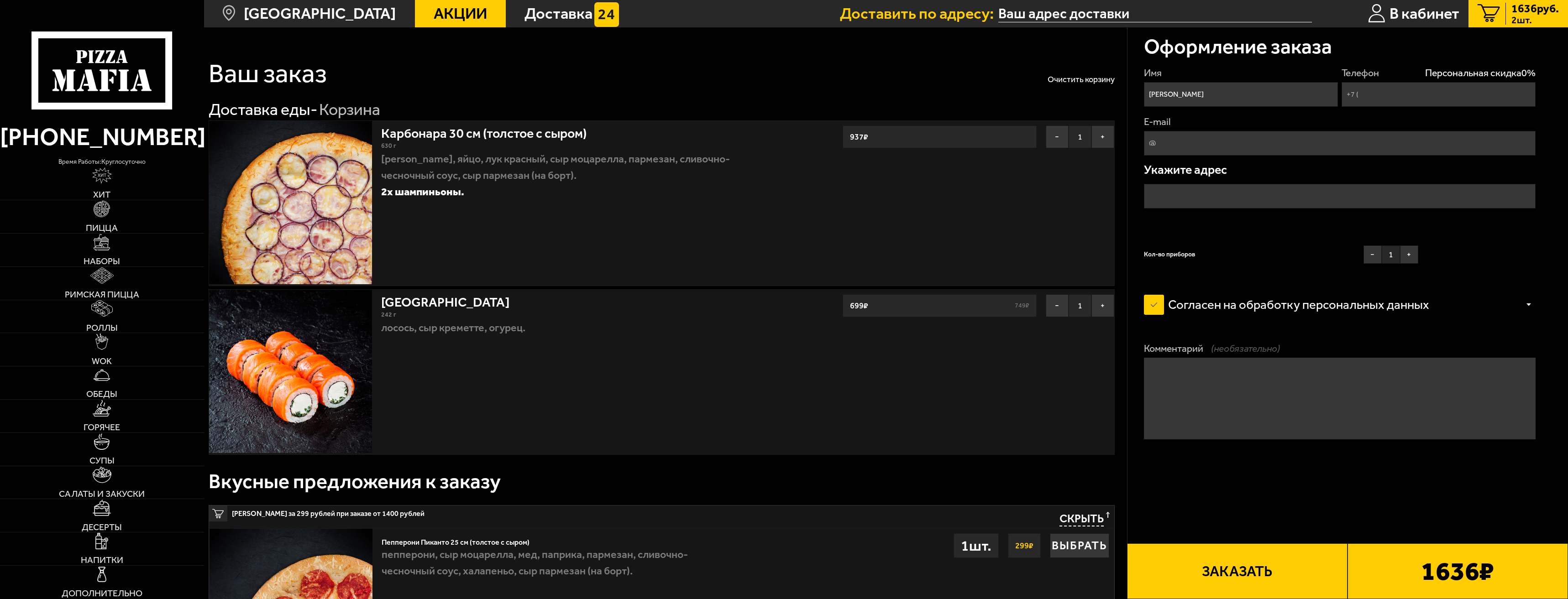
click at [1402, 89] on input "Телефон Персональная скидка 0 %" at bounding box center [1439, 94] width 194 height 24
type input "[PHONE_NUMBER]"
drag, startPoint x: 1359, startPoint y: 108, endPoint x: 1316, endPoint y: 129, distance: 47.9
click at [1356, 109] on div "Имя [PERSON_NAME] скидка 0 % [PHONE_NUMBER] E-mail Укажите адрес Кол-во приборо…" at bounding box center [1340, 168] width 392 height 202
click at [1278, 144] on input "E-mail" at bounding box center [1340, 143] width 392 height 24
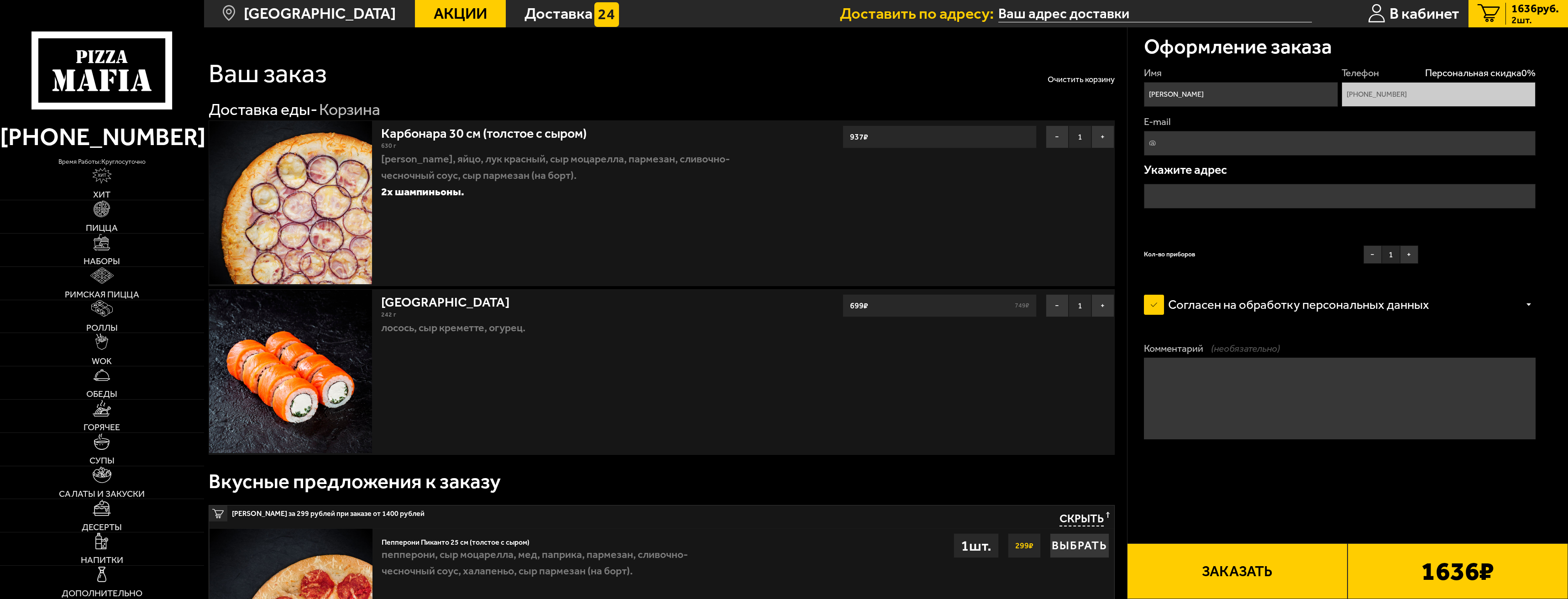
scroll to position [3062, 0]
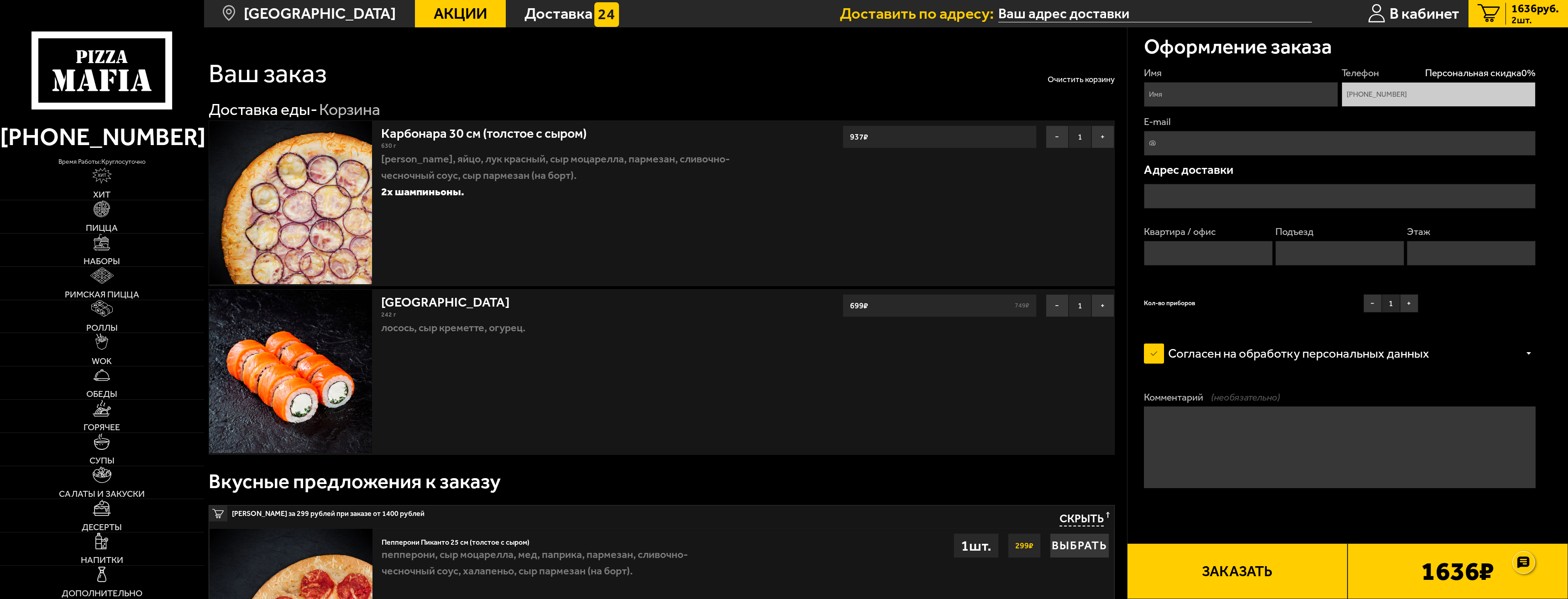
drag, startPoint x: 1406, startPoint y: 94, endPoint x: 1469, endPoint y: 116, distance: 66.7
click at [1469, 110] on div "Имя Телефон Персональная скидка 0 % +7 (960) 270-01-80 E-mail Адрес доставки Кв…" at bounding box center [1340, 192] width 392 height 251
click at [1452, 144] on input "E-mail" at bounding box center [1340, 143] width 392 height 24
type input "lmv6045@yandex.ru"
click at [1244, 190] on input "text" at bounding box center [1340, 196] width 392 height 24
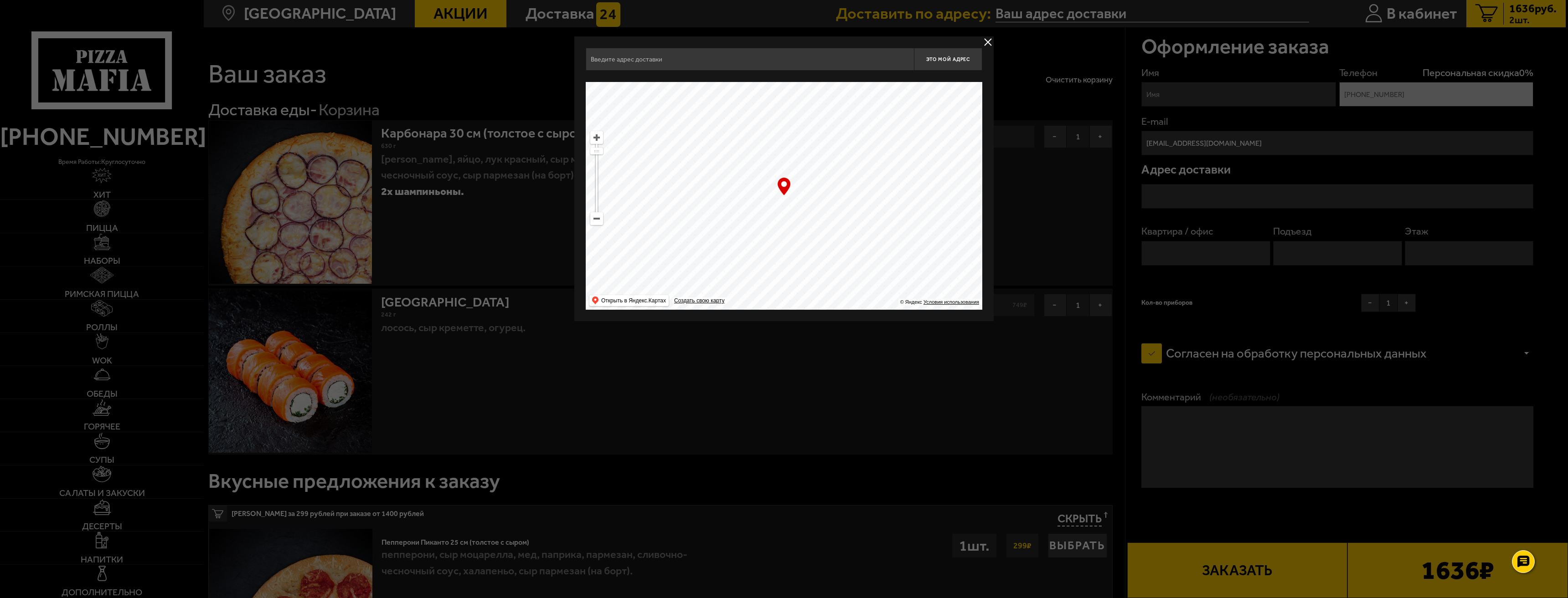
drag, startPoint x: 825, startPoint y: 226, endPoint x: 752, endPoint y: 212, distance: 74.3
click at [753, 213] on ymaps at bounding box center [783, 196] width 396 height 228
type input "Невский проспект, 22"
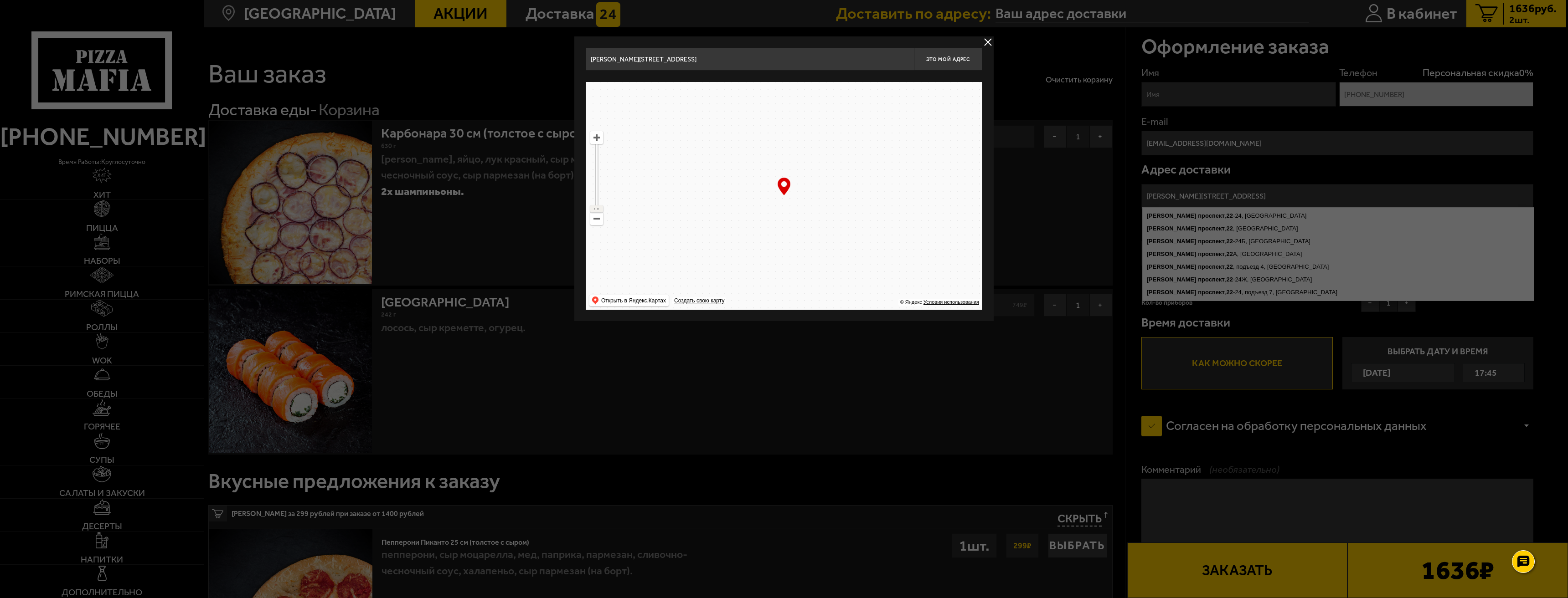
drag, startPoint x: 596, startPoint y: 153, endPoint x: 651, endPoint y: 234, distance: 97.9
click at [578, 232] on div "Невский проспект, 22 Это мой адрес Найдите адрес перетащив карту … © Яндекс Усл…" at bounding box center [784, 179] width 419 height 285
drag, startPoint x: 600, startPoint y: 201, endPoint x: 597, endPoint y: 183, distance: 18.2
click at [597, 183] on ymaps at bounding box center [596, 184] width 12 height 6
drag, startPoint x: 599, startPoint y: 180, endPoint x: 600, endPoint y: 166, distance: 14.0
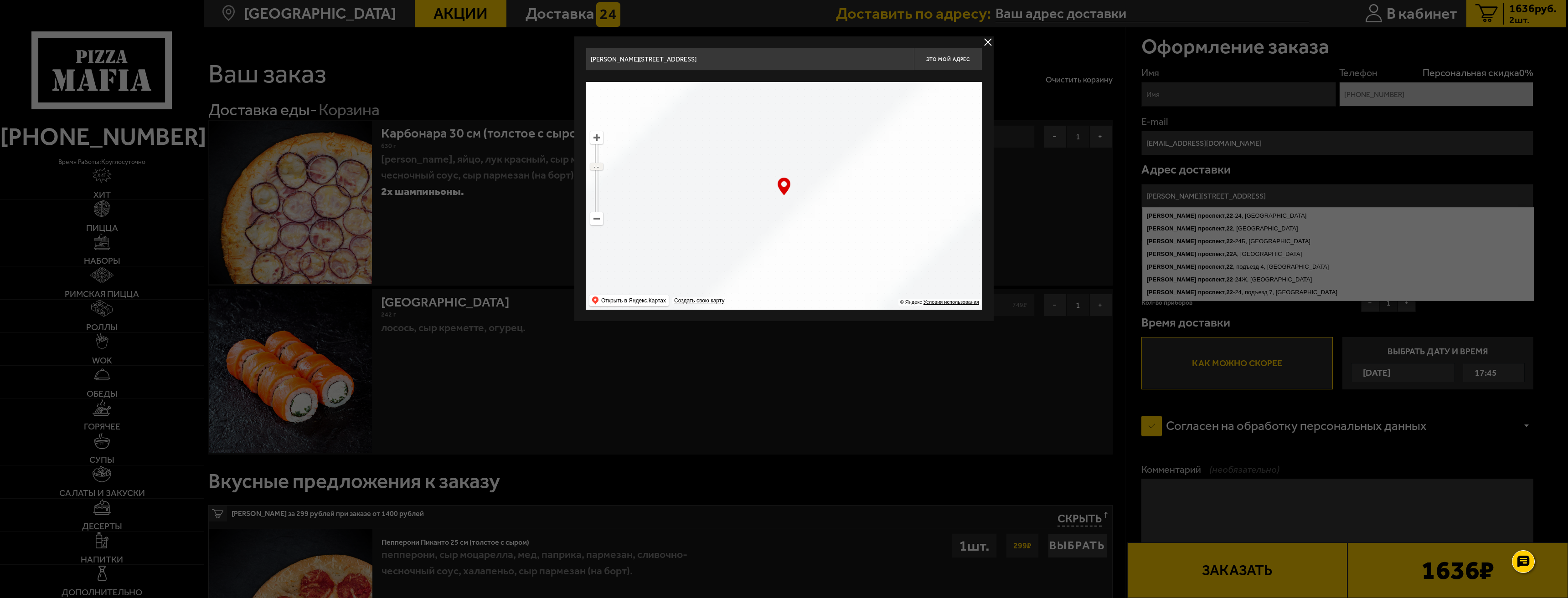
click at [600, 166] on ymaps at bounding box center [596, 167] width 12 height 6
drag, startPoint x: 828, startPoint y: 235, endPoint x: 730, endPoint y: 88, distance: 176.7
click at [734, 91] on ymaps at bounding box center [783, 196] width 396 height 228
drag, startPoint x: 809, startPoint y: 226, endPoint x: 796, endPoint y: 128, distance: 98.9
click at [796, 128] on ymaps at bounding box center [783, 196] width 396 height 228
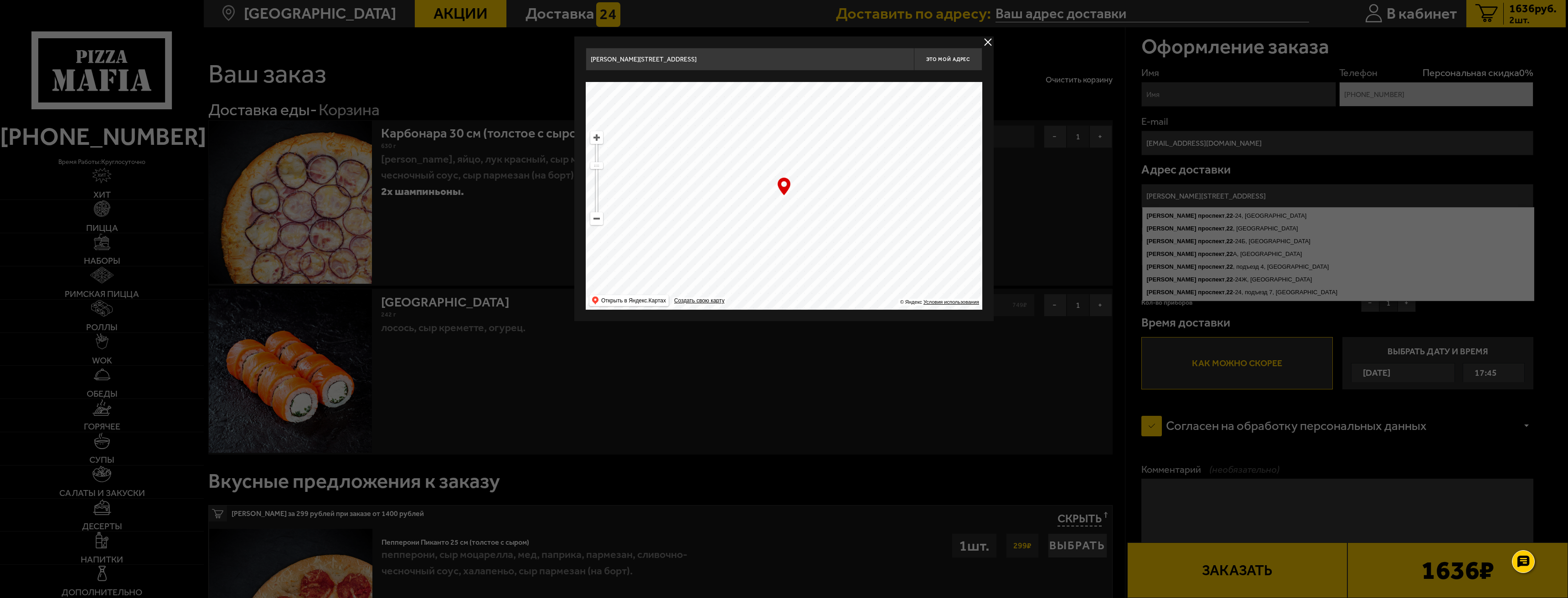
drag, startPoint x: 808, startPoint y: 226, endPoint x: 744, endPoint y: 155, distance: 95.6
click at [747, 156] on ymaps at bounding box center [783, 196] width 396 height 228
drag, startPoint x: 783, startPoint y: 241, endPoint x: 983, endPoint y: 233, distance: 200.2
click at [983, 233] on div "Невский проспект, 22 Это мой адрес Найдите адрес перетащив карту … © Яндекс Усл…" at bounding box center [784, 179] width 419 height 285
drag, startPoint x: 845, startPoint y: 194, endPoint x: 829, endPoint y: 293, distance: 100.3
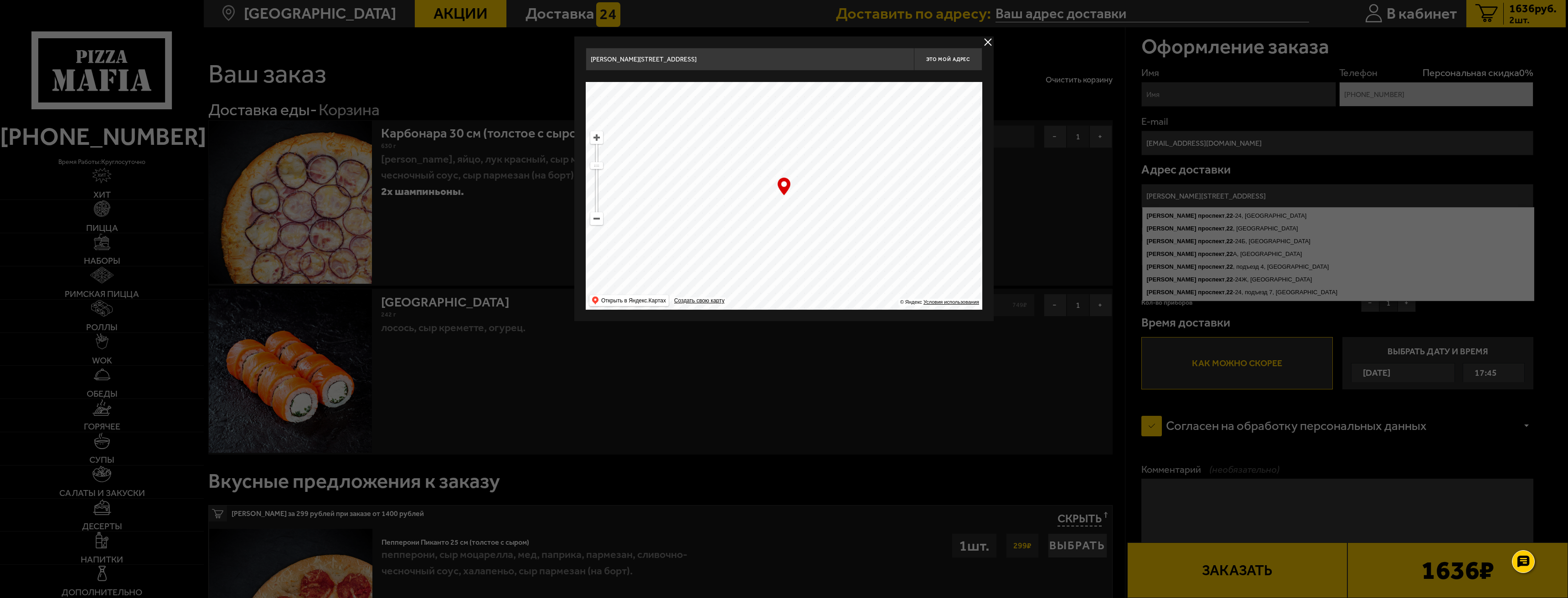
click at [828, 294] on ymaps at bounding box center [783, 196] width 396 height 228
drag, startPoint x: 883, startPoint y: 203, endPoint x: 789, endPoint y: 289, distance: 127.4
click at [791, 291] on ymaps at bounding box center [783, 196] width 396 height 228
drag, startPoint x: 599, startPoint y: 166, endPoint x: 598, endPoint y: 153, distance: 13.0
click at [598, 153] on ymaps at bounding box center [596, 153] width 12 height 6
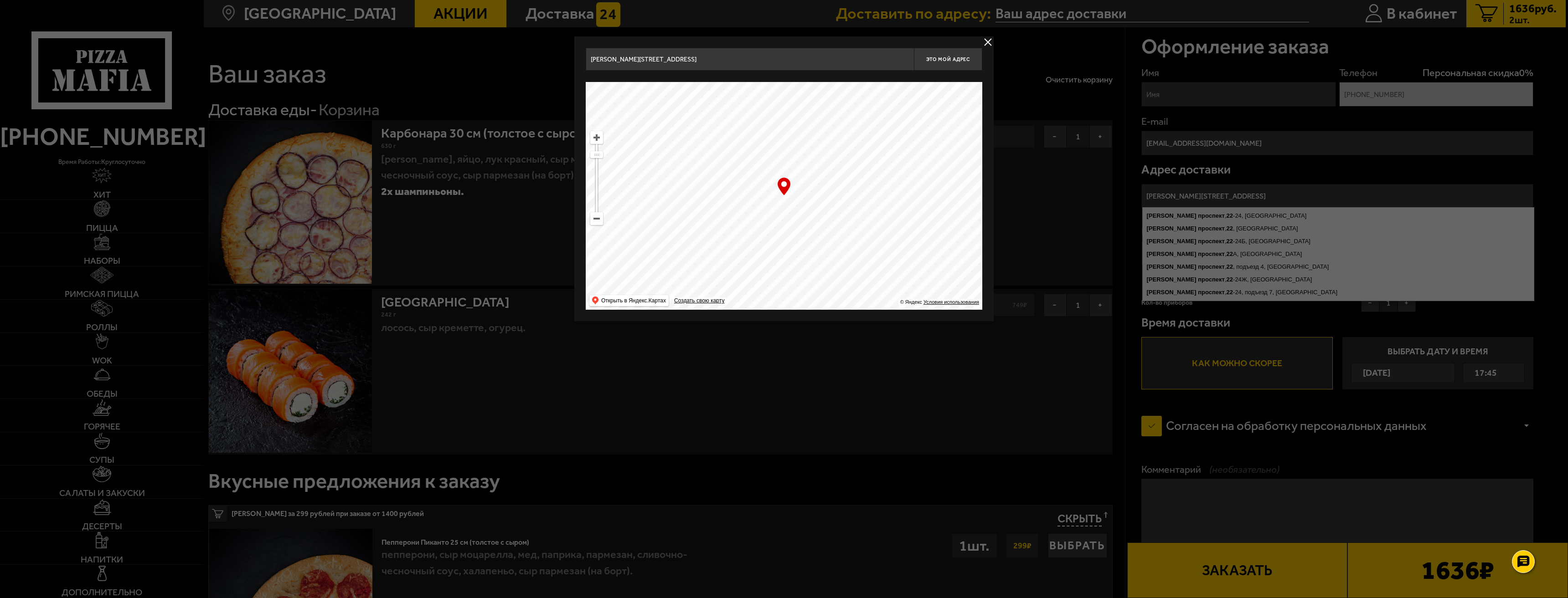
drag, startPoint x: 951, startPoint y: 228, endPoint x: 854, endPoint y: 224, distance: 97.1
click at [854, 224] on ymaps at bounding box center [783, 196] width 396 height 228
type input "Колпино, Заводской проспект, 4"
click at [951, 66] on button "Это мой адрес" at bounding box center [948, 59] width 68 height 23
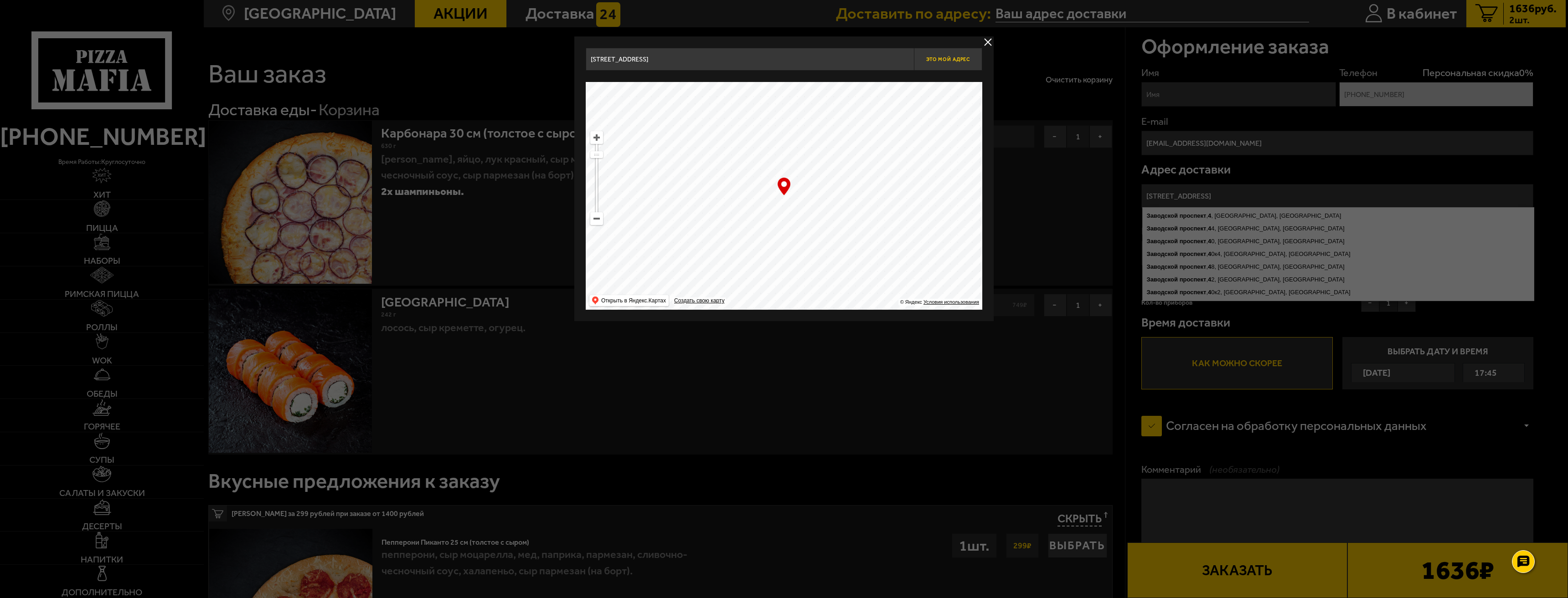
type input "Колпино, Заводской проспект, 4"
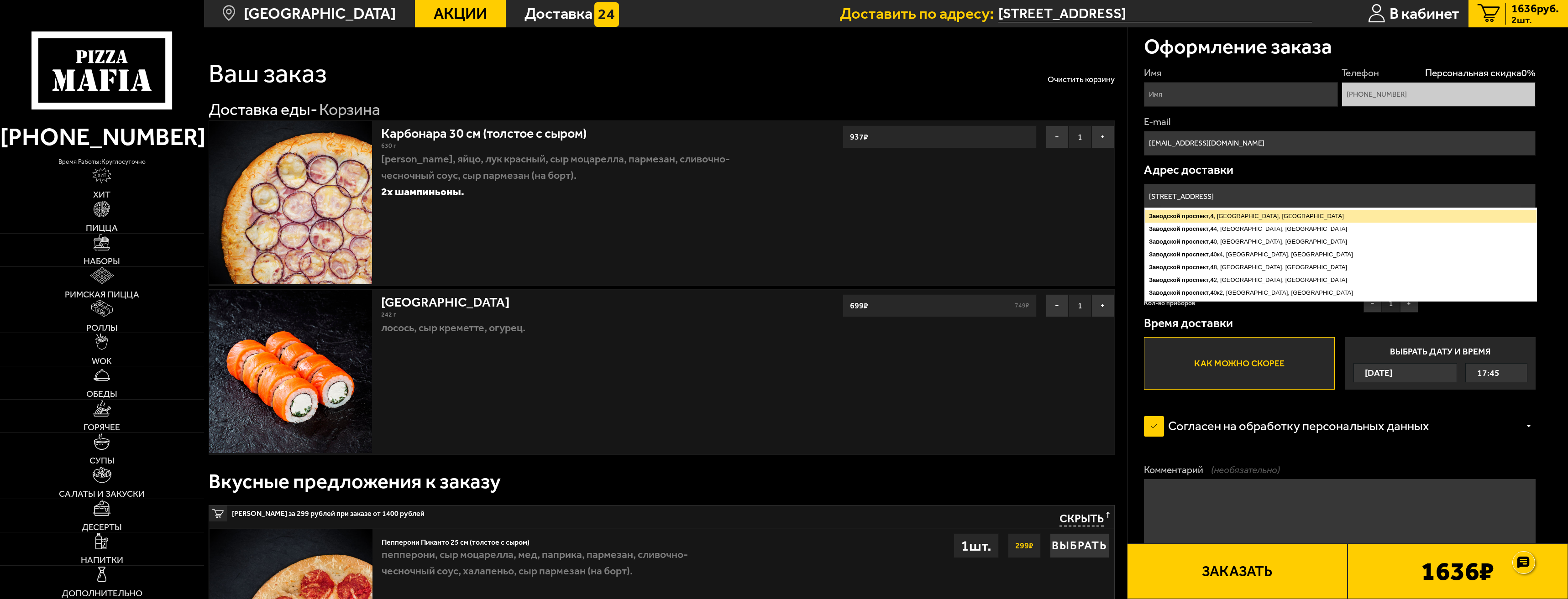
click at [1285, 219] on ymaps "Заводской проспект , 4 , Колпино, Санкт-Петербург" at bounding box center [1341, 216] width 392 height 13
type input "Санкт-Петербург, Колпино, Заводской проспект, 4"
click at [1336, 322] on p "Время доставки" at bounding box center [1340, 323] width 392 height 12
click at [1336, 330] on div "Время доставки Как можно скорее Выбрать дату и время Сегодня 17:45" at bounding box center [1340, 353] width 392 height 73
click at [1342, 330] on p "Время доставки" at bounding box center [1340, 323] width 392 height 12
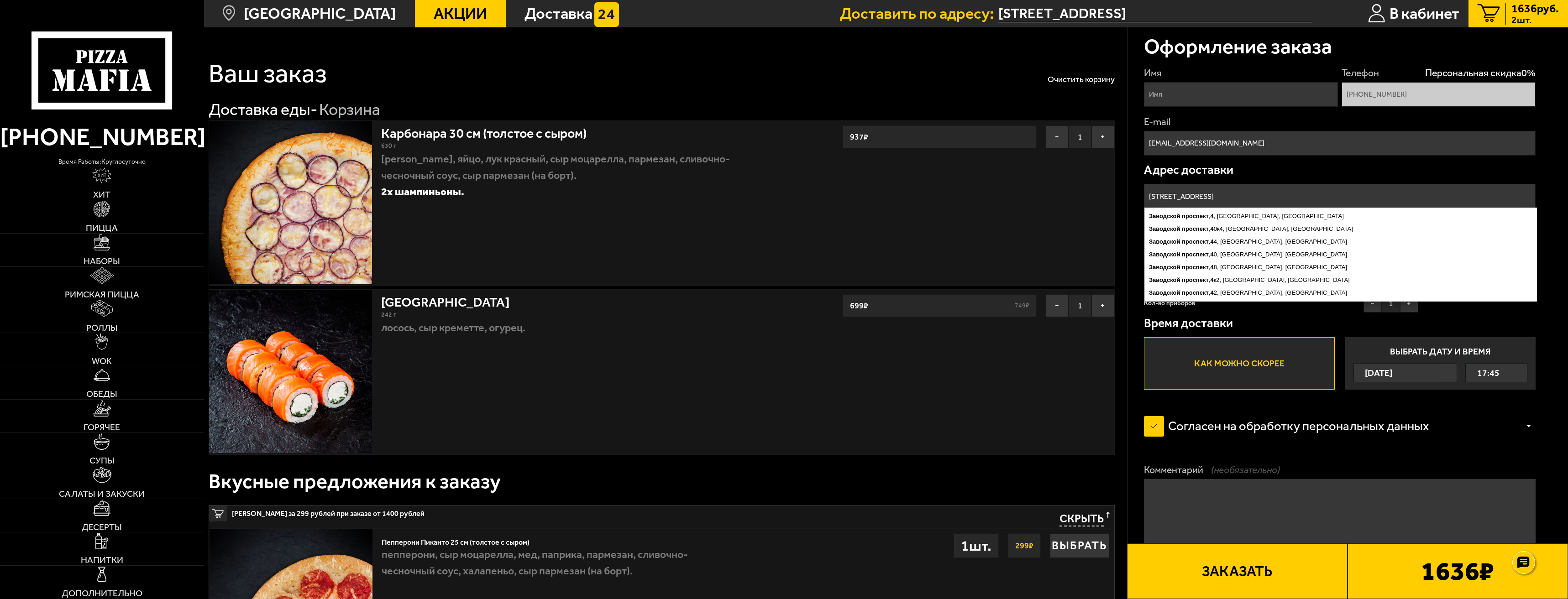
click at [1263, 417] on label "Согласен на обработку персональных данных" at bounding box center [1295, 427] width 302 height 33
click at [0, 0] on input "Согласен на обработку персональных данных" at bounding box center [0, 0] width 0 height 0
click at [1197, 423] on label "Согласен на обработку персональных данных" at bounding box center [1295, 427] width 302 height 33
click at [0, 0] on input "Согласен на обработку персональных данных" at bounding box center [0, 0] width 0 height 0
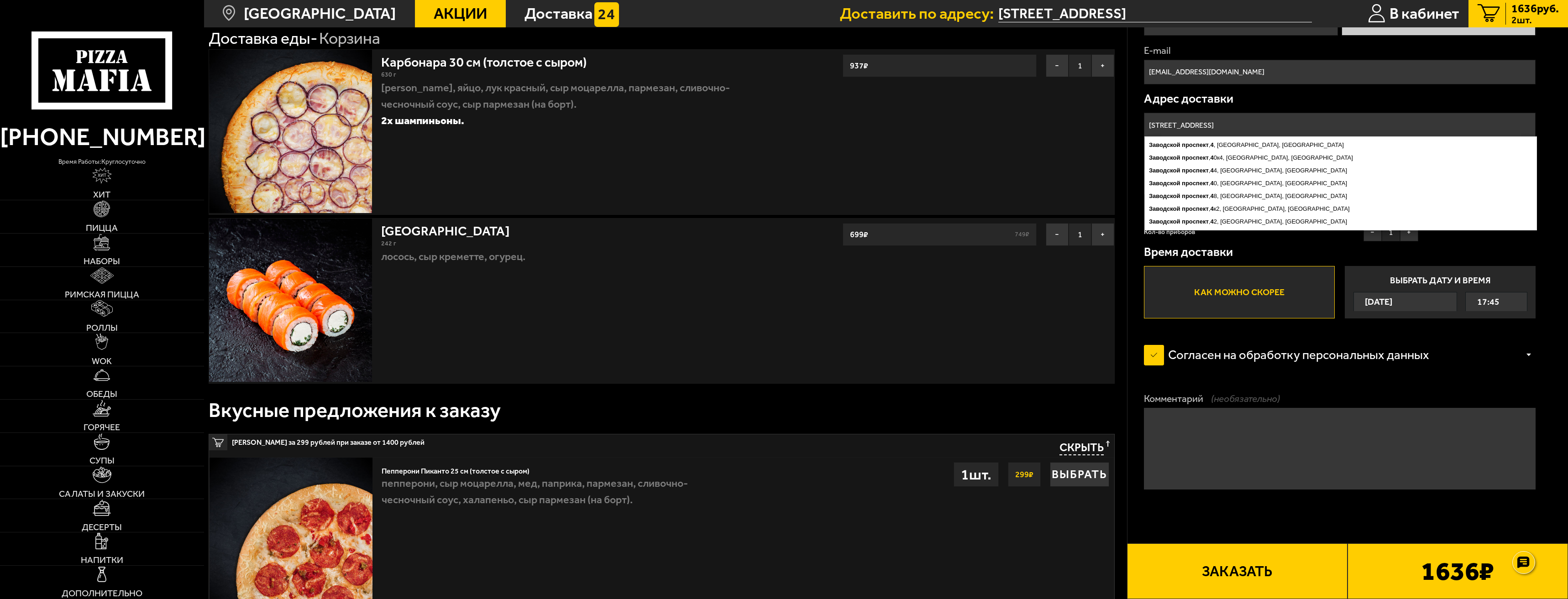
scroll to position [91, 0]
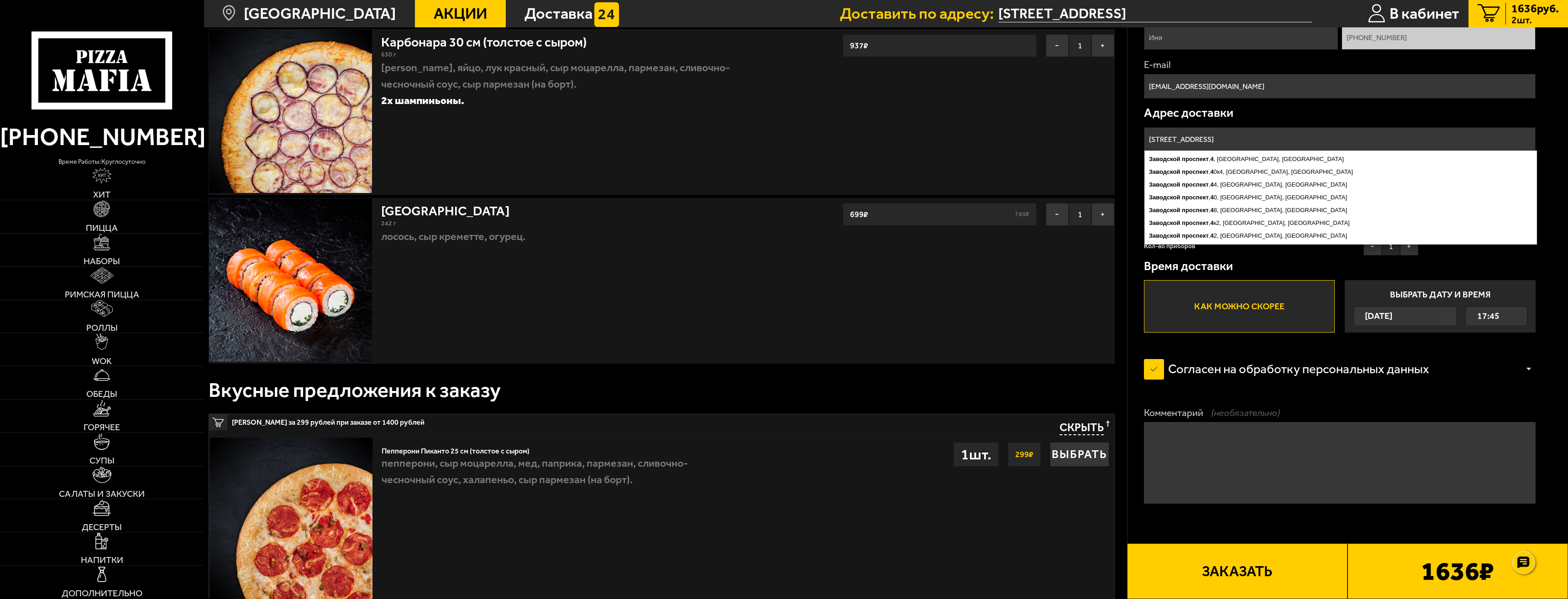
click at [1274, 571] on button "Заказать" at bounding box center [1238, 571] width 221 height 55
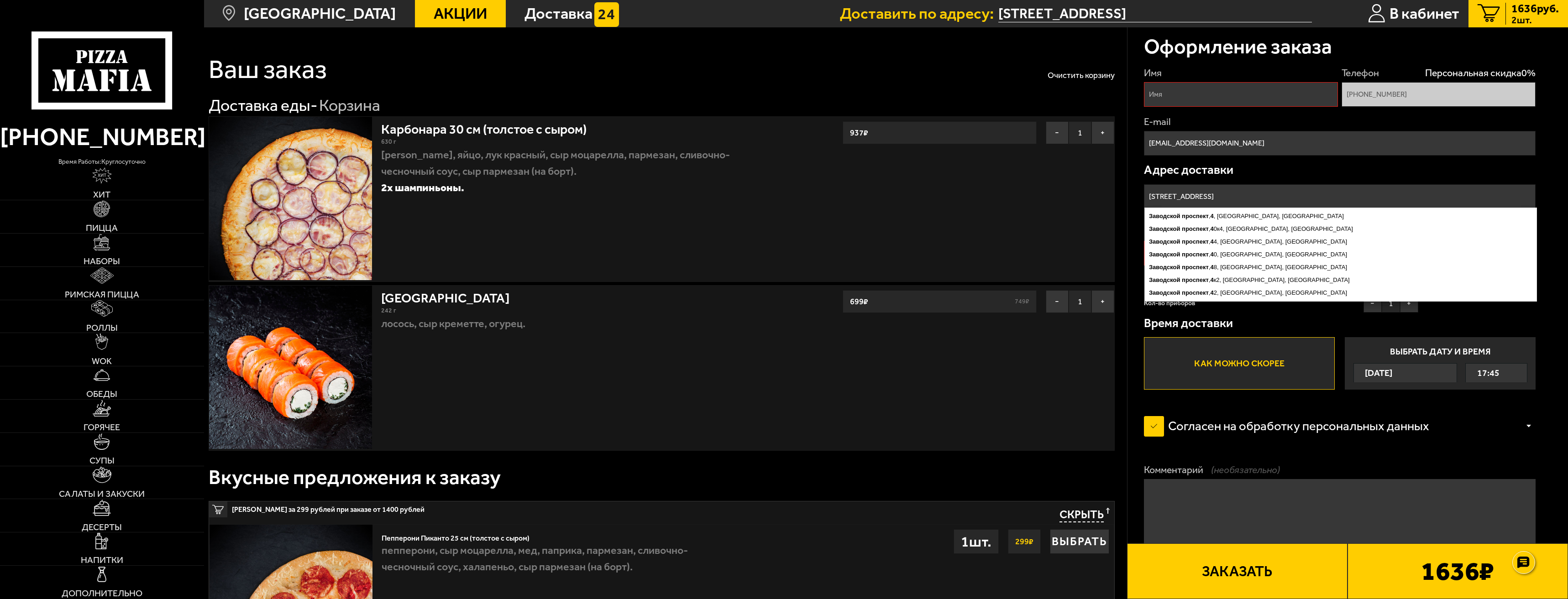
scroll to position [0, 0]
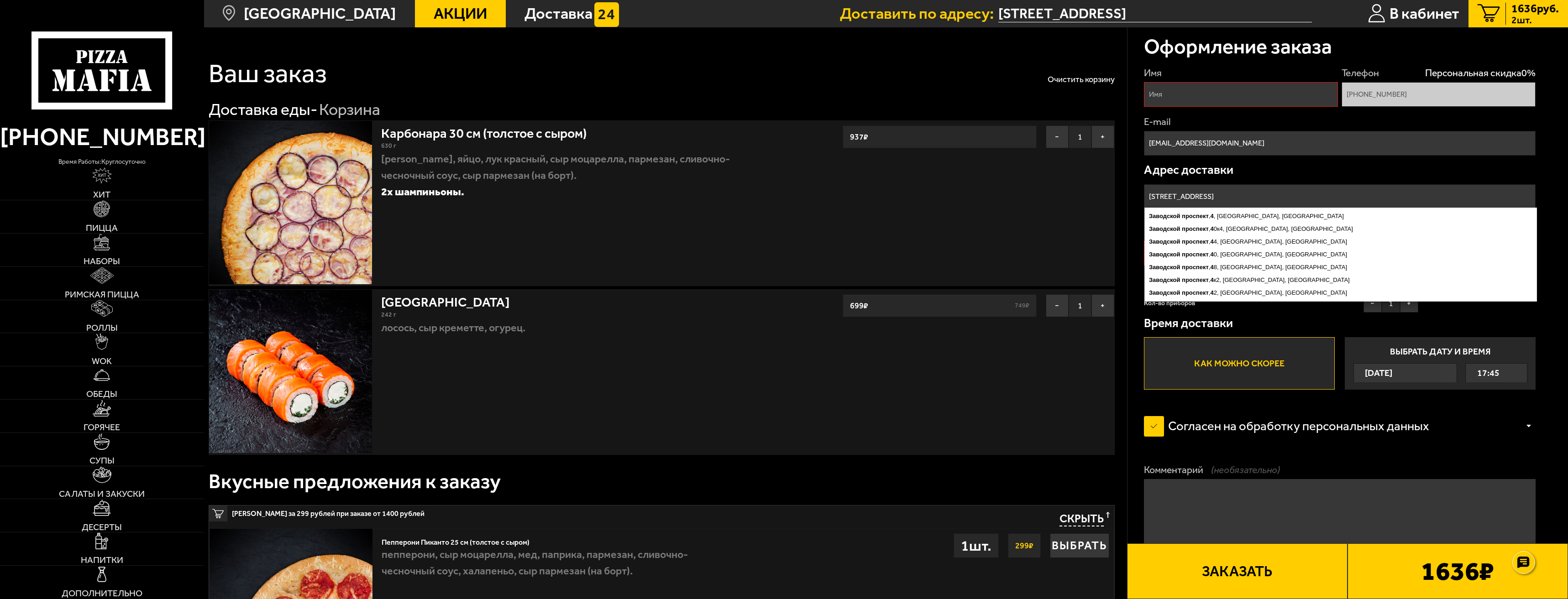
click at [1203, 99] on input "Имя" at bounding box center [1241, 94] width 194 height 24
type input "[PERSON_NAME]"
click at [1263, 562] on button "Заказать" at bounding box center [1238, 571] width 221 height 55
click at [1283, 577] on button "Заказать" at bounding box center [1238, 571] width 221 height 55
click at [1533, 556] on div at bounding box center [1523, 562] width 25 height 25
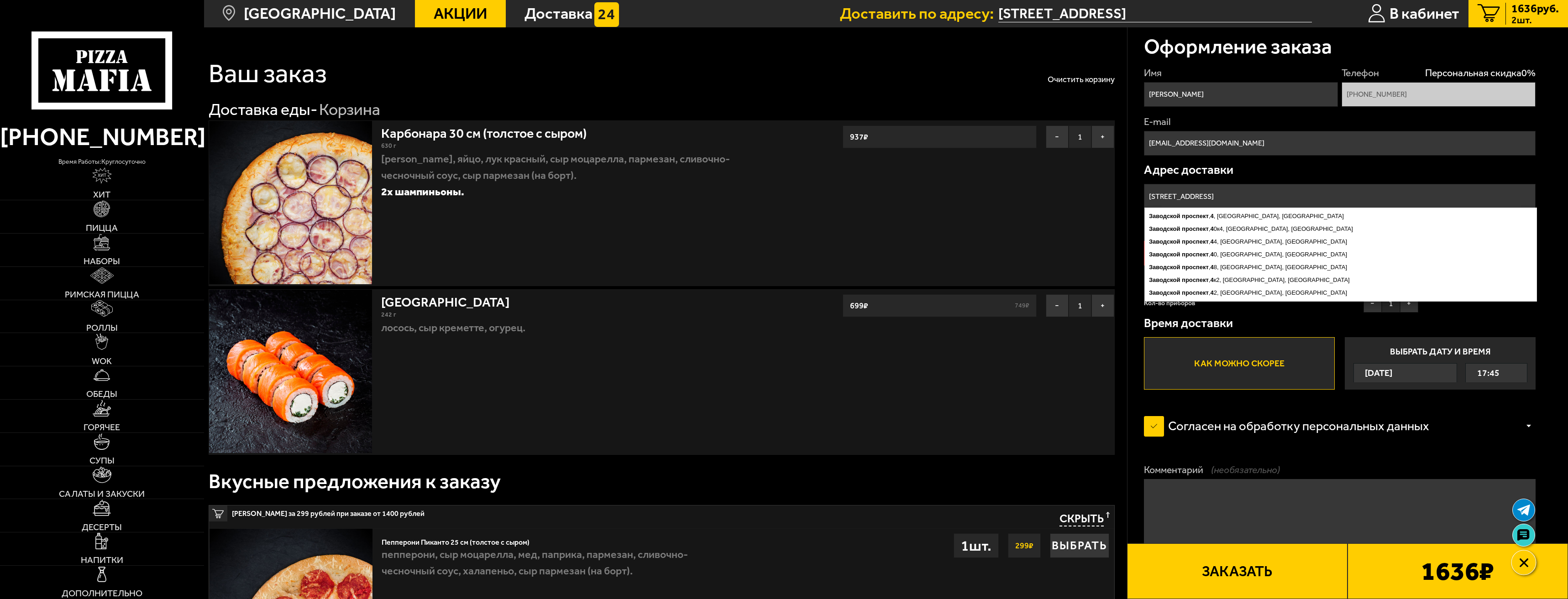
click at [1530, 559] on div at bounding box center [1523, 562] width 25 height 25
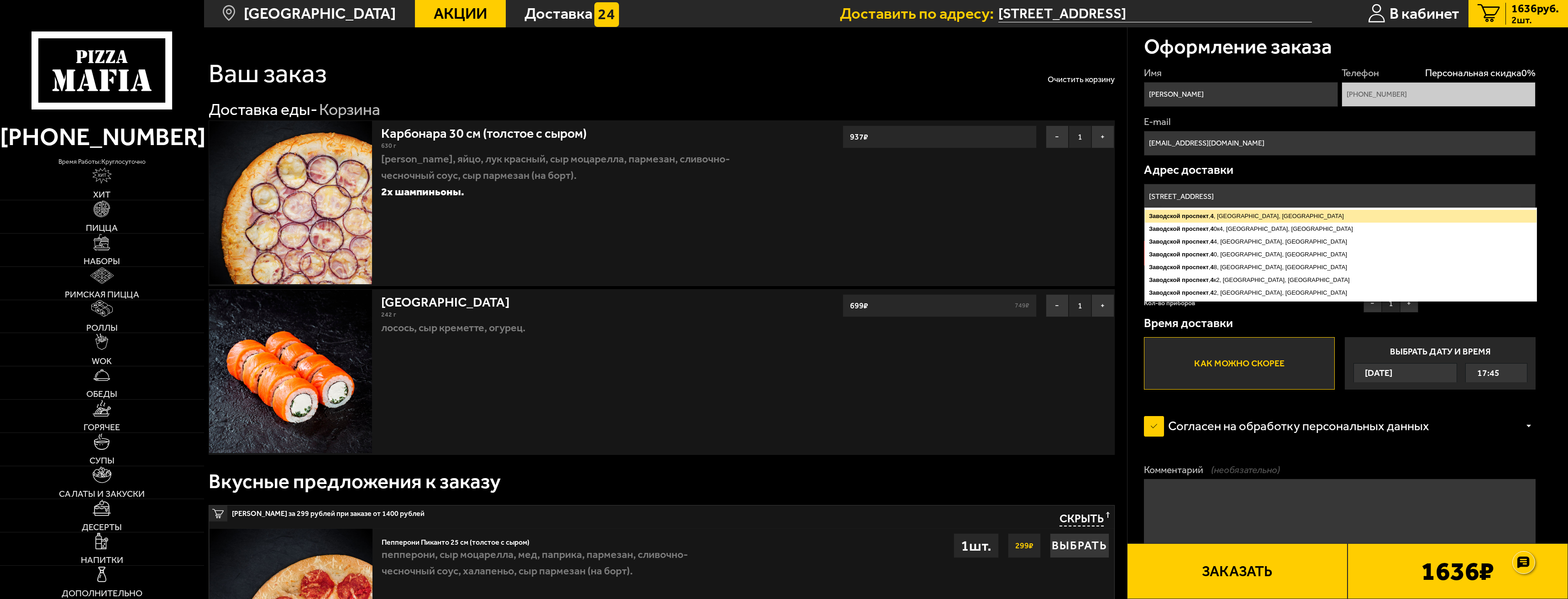
click at [1217, 221] on ymaps "Заводской проспект , 4 , Колпино, Санкт-Петербург" at bounding box center [1341, 216] width 392 height 13
click at [1348, 200] on input "Санкт-Петербург, Колпино, Заводской проспект, 4" at bounding box center [1340, 196] width 392 height 24
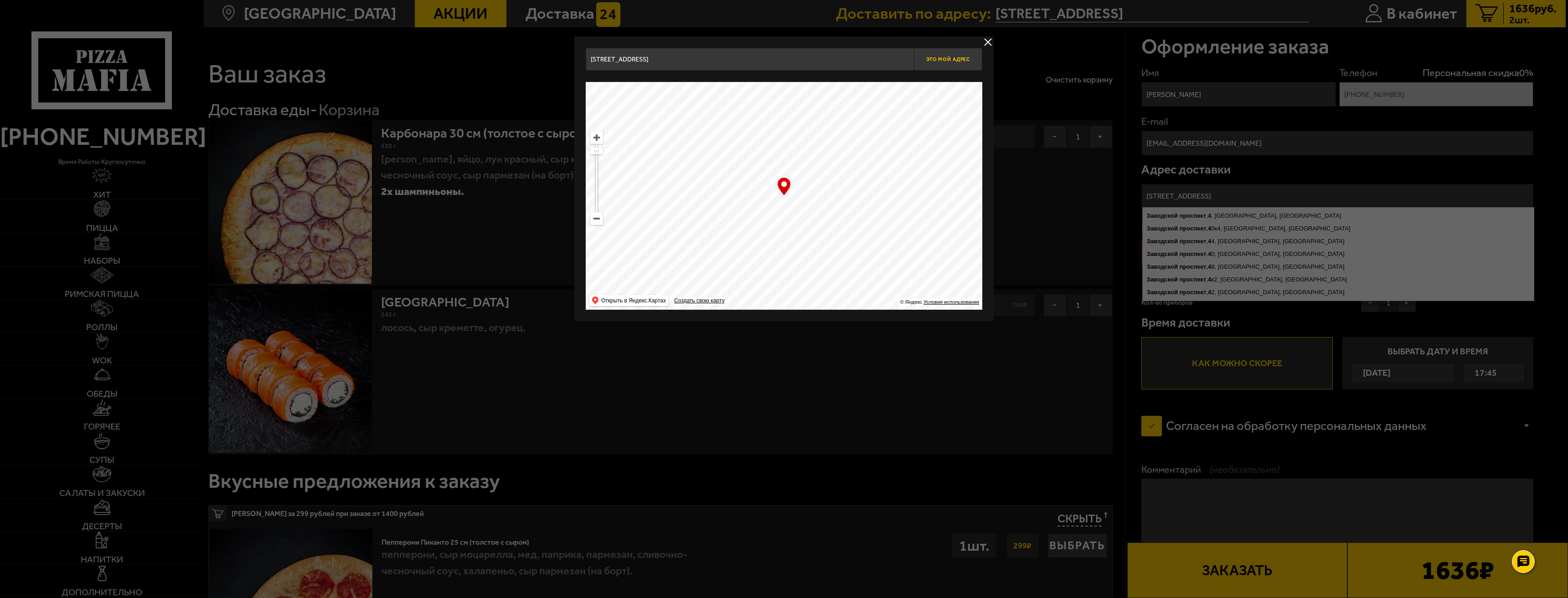
click at [956, 57] on span "Это мой адрес" at bounding box center [948, 60] width 44 height 6
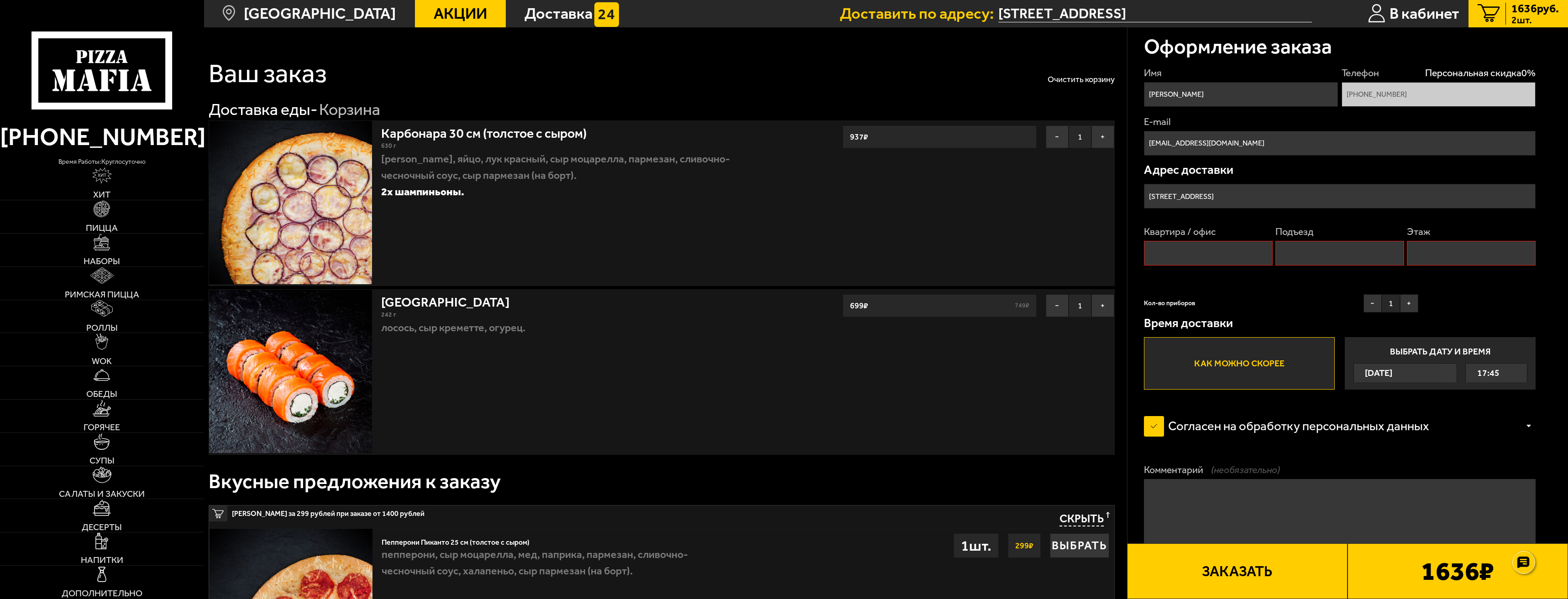
click at [1239, 256] on input "Квартира / офис" at bounding box center [1208, 253] width 129 height 24
type input "40"
click at [1321, 277] on div "Имя Михаил Телефон Персональная скидка 0 % +7 (960) 270-01-80 E-mail lmv6045@ya…" at bounding box center [1340, 228] width 392 height 324
click at [1320, 253] on input "Подъезд" at bounding box center [1339, 253] width 129 height 24
type input "2"
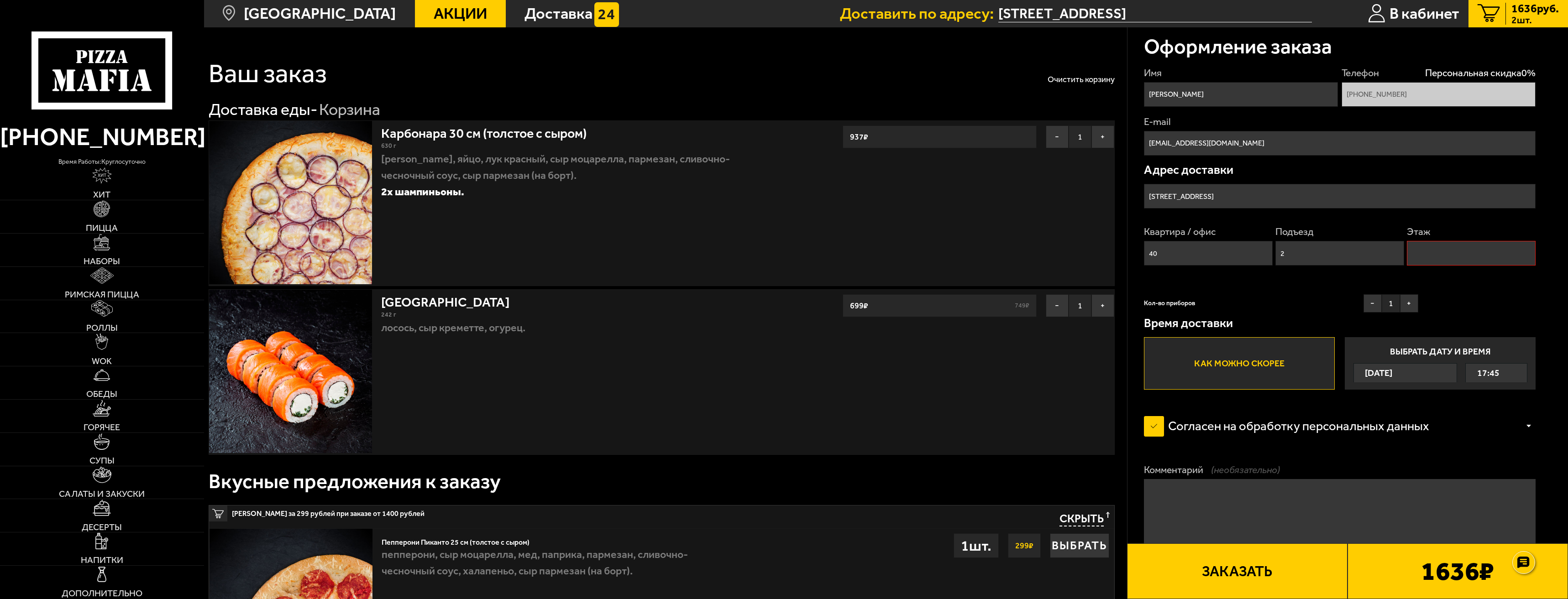
click at [1482, 253] on input "Этаж" at bounding box center [1471, 253] width 129 height 24
type input "1"
click at [1234, 577] on button "Заказать" at bounding box center [1238, 571] width 221 height 55
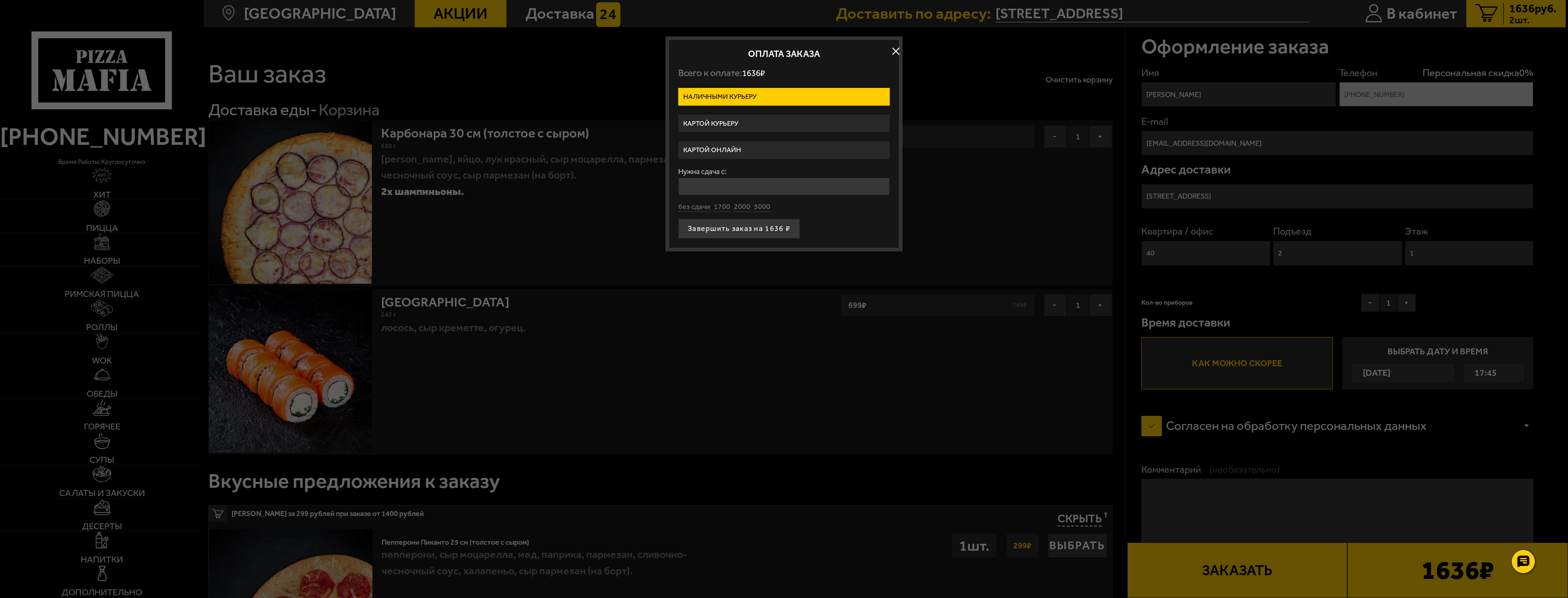
click at [740, 144] on label "Картой онлайн" at bounding box center [783, 150] width 211 height 18
click at [0, 0] on input "Картой онлайн" at bounding box center [0, 0] width 0 height 0
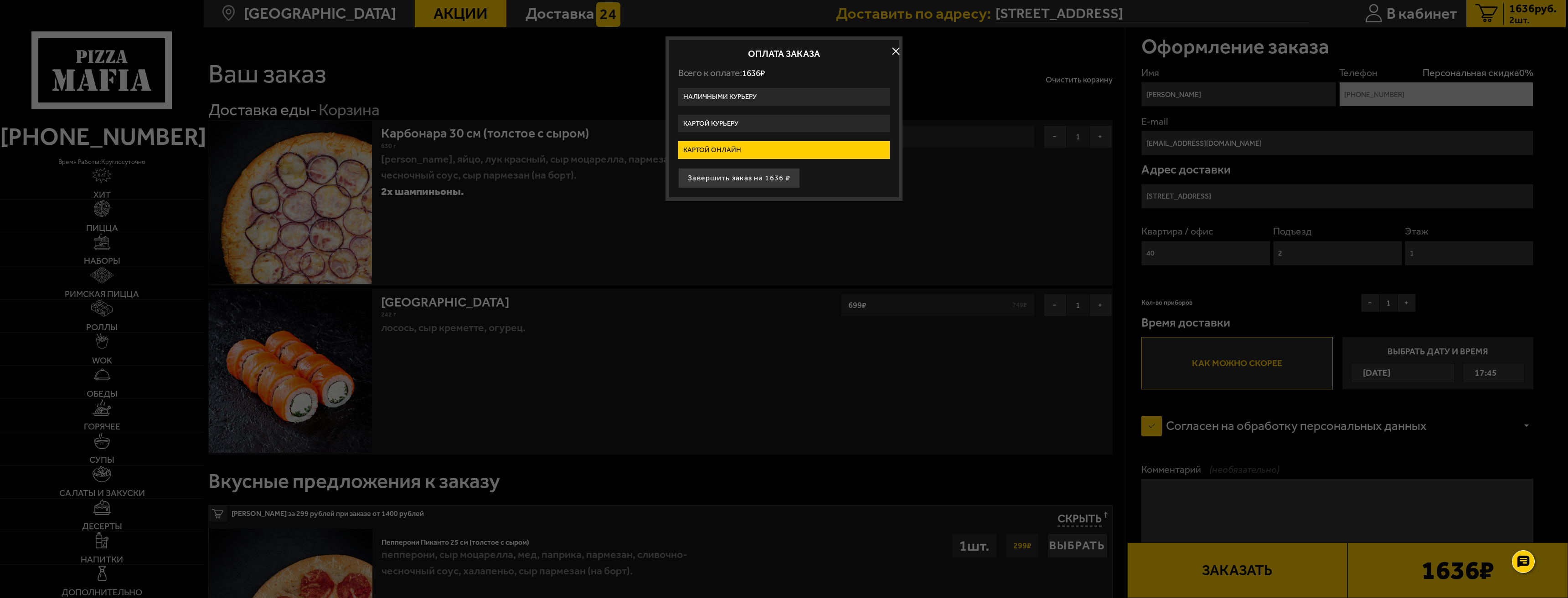
click at [750, 117] on label "Картой курьеру" at bounding box center [783, 123] width 211 height 18
click at [0, 0] on input "Картой курьеру" at bounding box center [0, 0] width 0 height 0
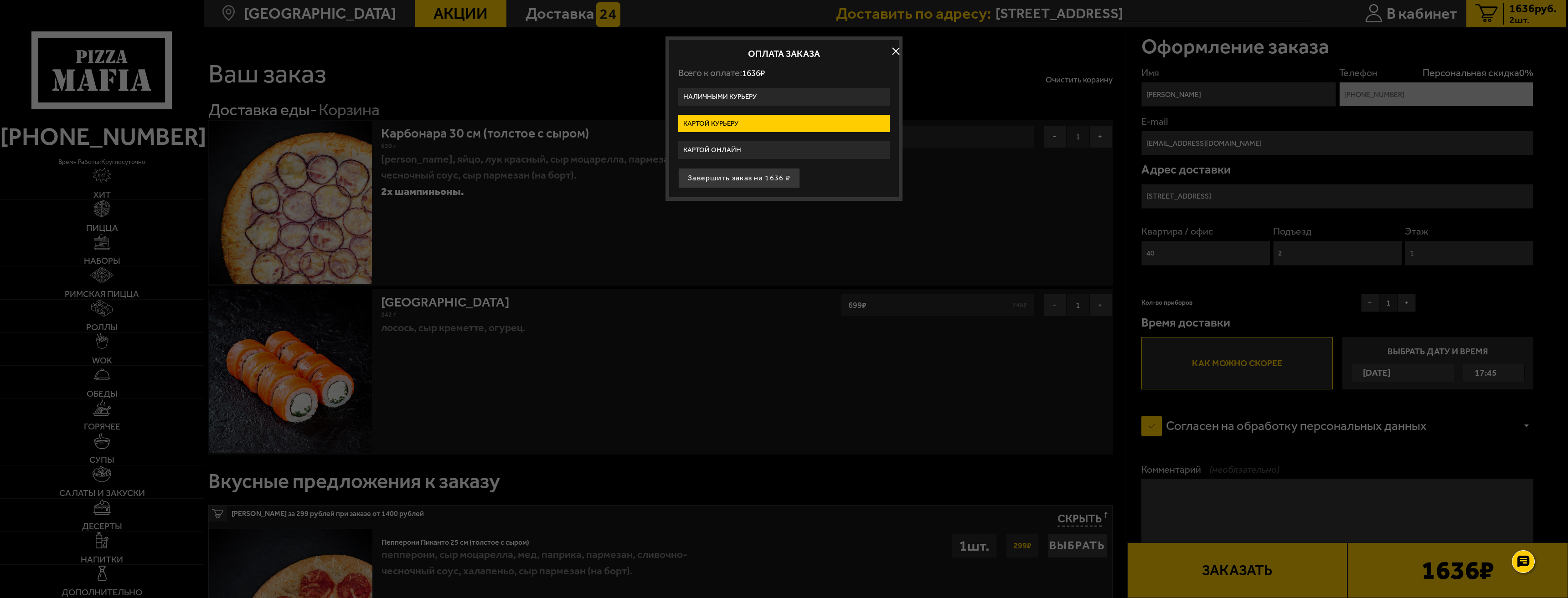
click at [757, 97] on label "Наличными курьеру" at bounding box center [783, 97] width 211 height 18
click at [0, 0] on input "Наличными курьеру" at bounding box center [0, 0] width 0 height 0
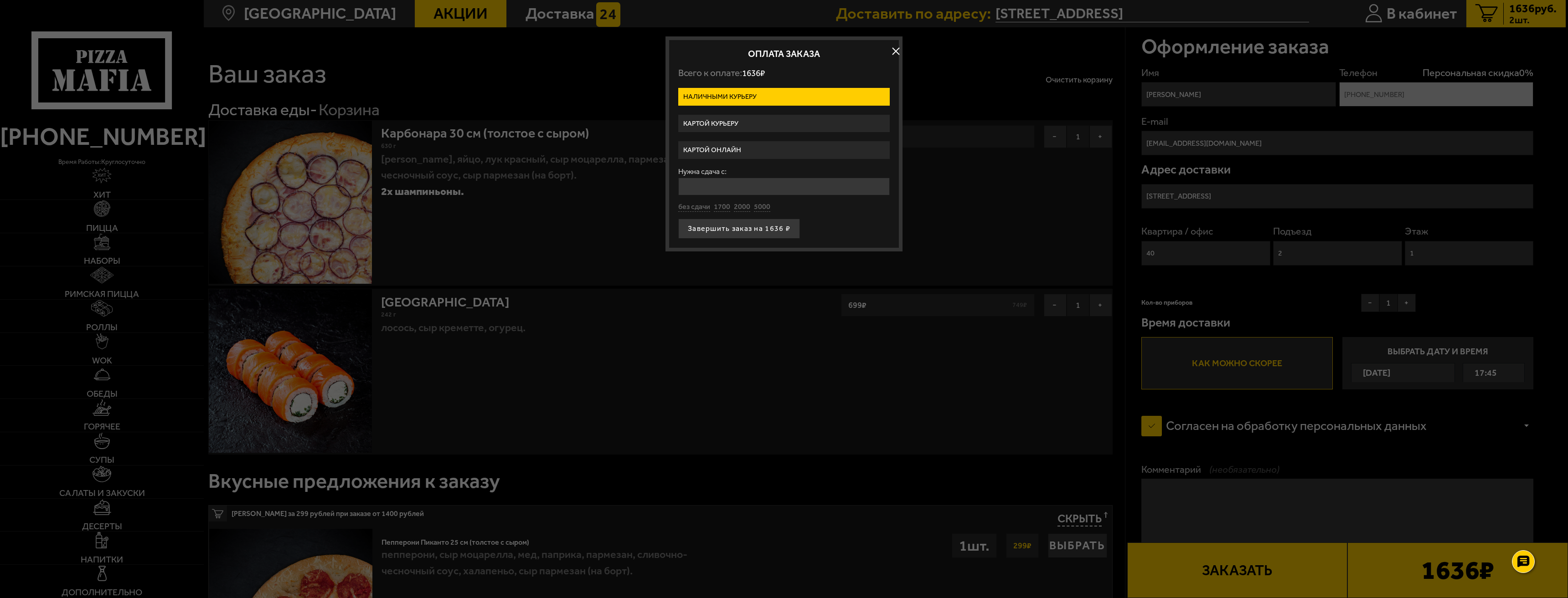
click at [753, 118] on label "Картой курьеру" at bounding box center [783, 123] width 211 height 18
click at [0, 0] on input "Картой курьеру" at bounding box center [0, 0] width 0 height 0
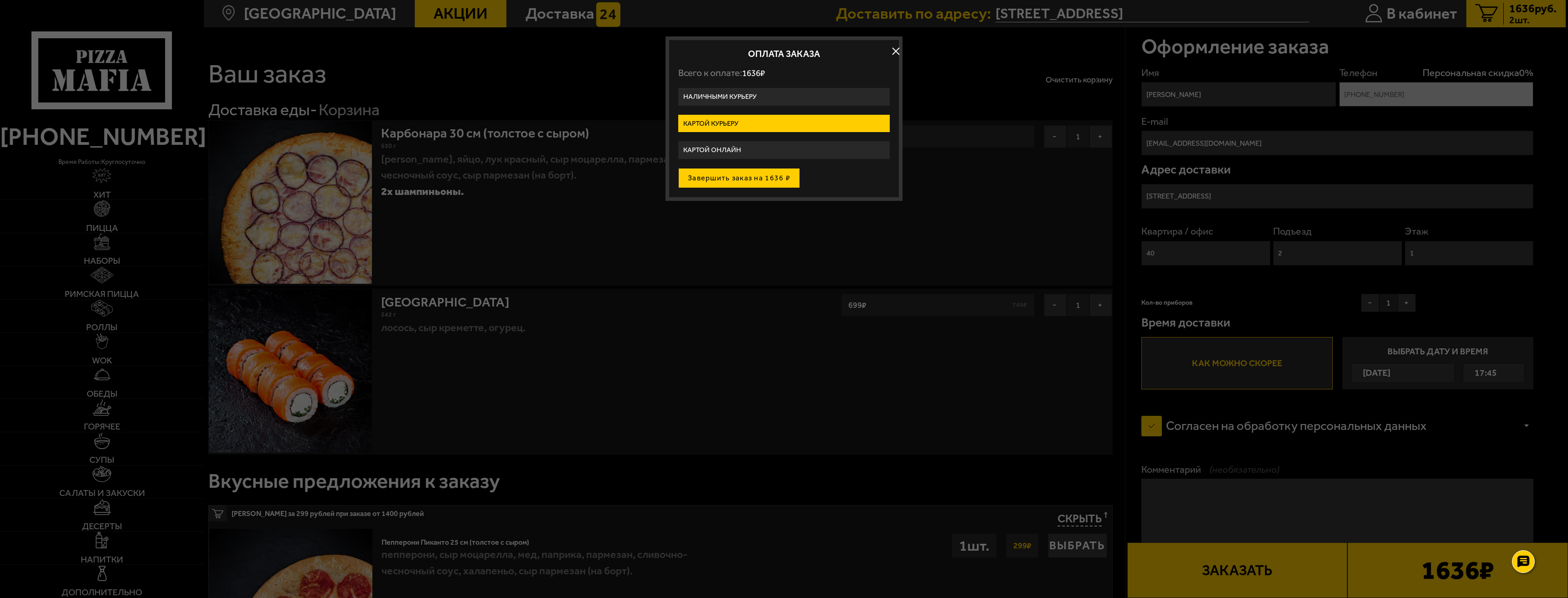
click at [768, 181] on button "Завершить заказ на 1636 ₽" at bounding box center [739, 178] width 122 height 20
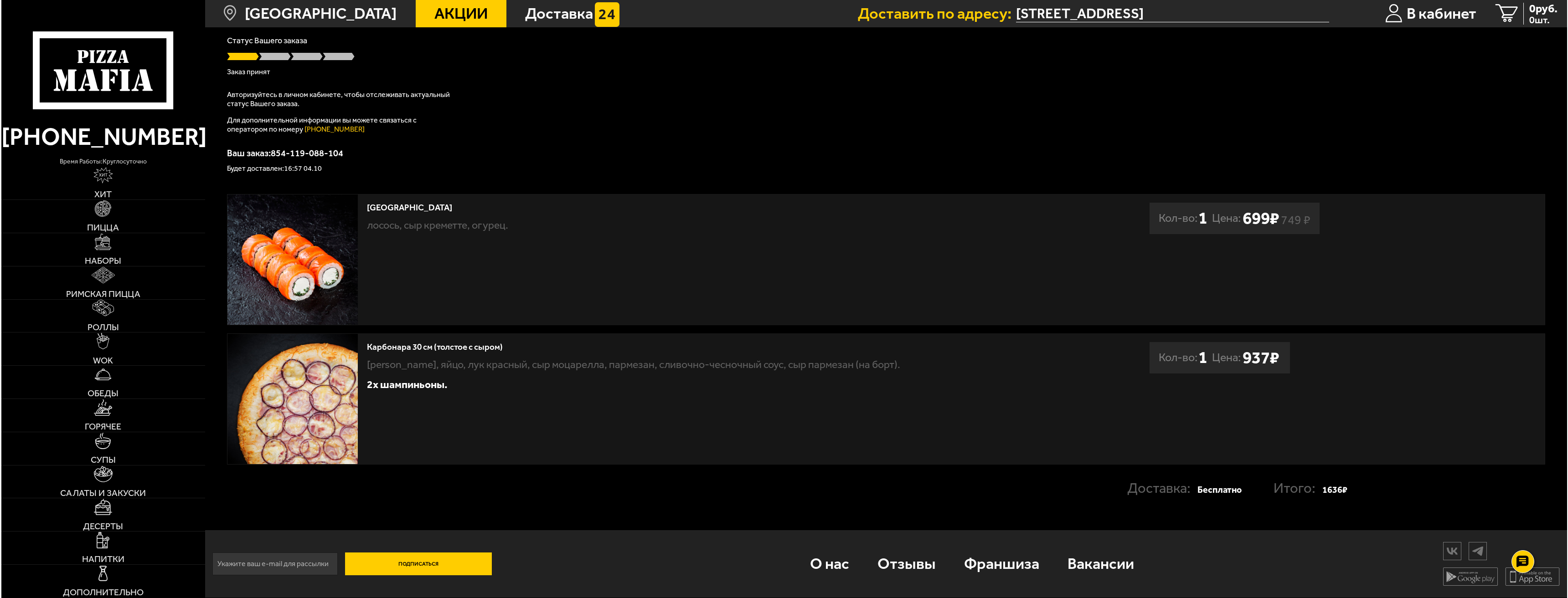
scroll to position [56, 0]
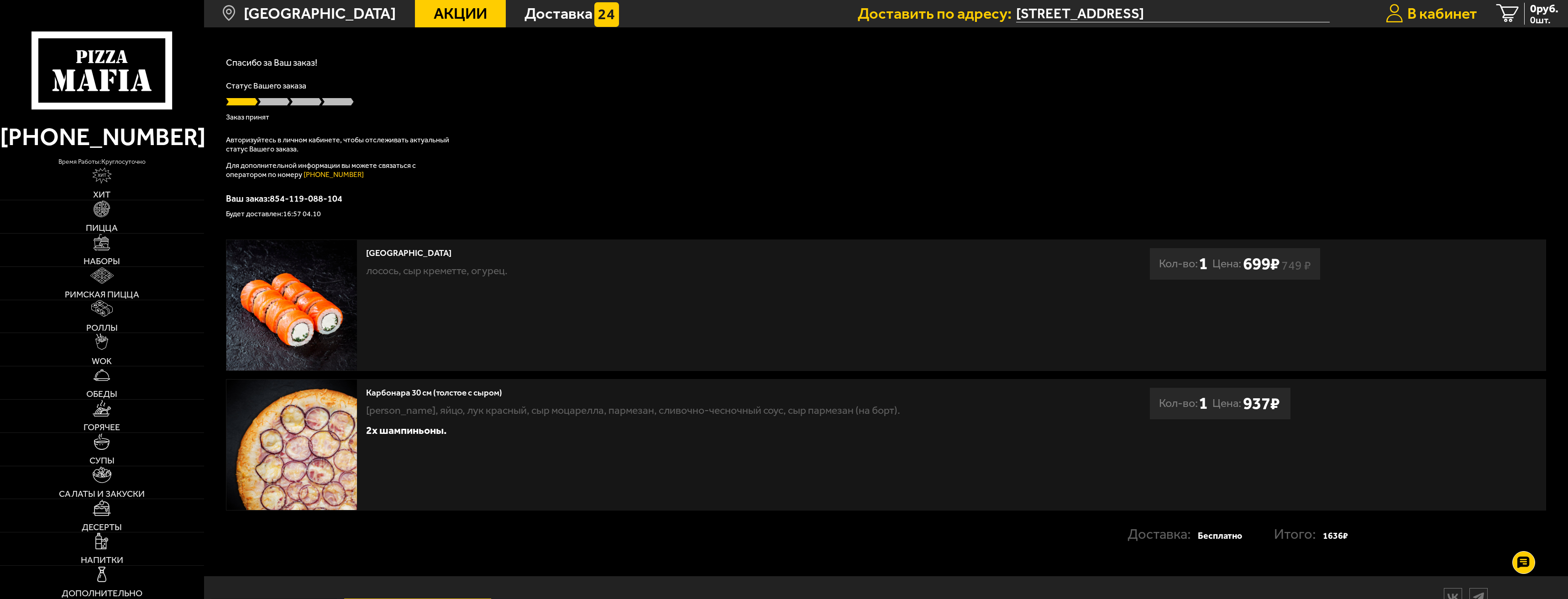
click at [1415, 19] on span "В кабинет" at bounding box center [1442, 13] width 70 height 15
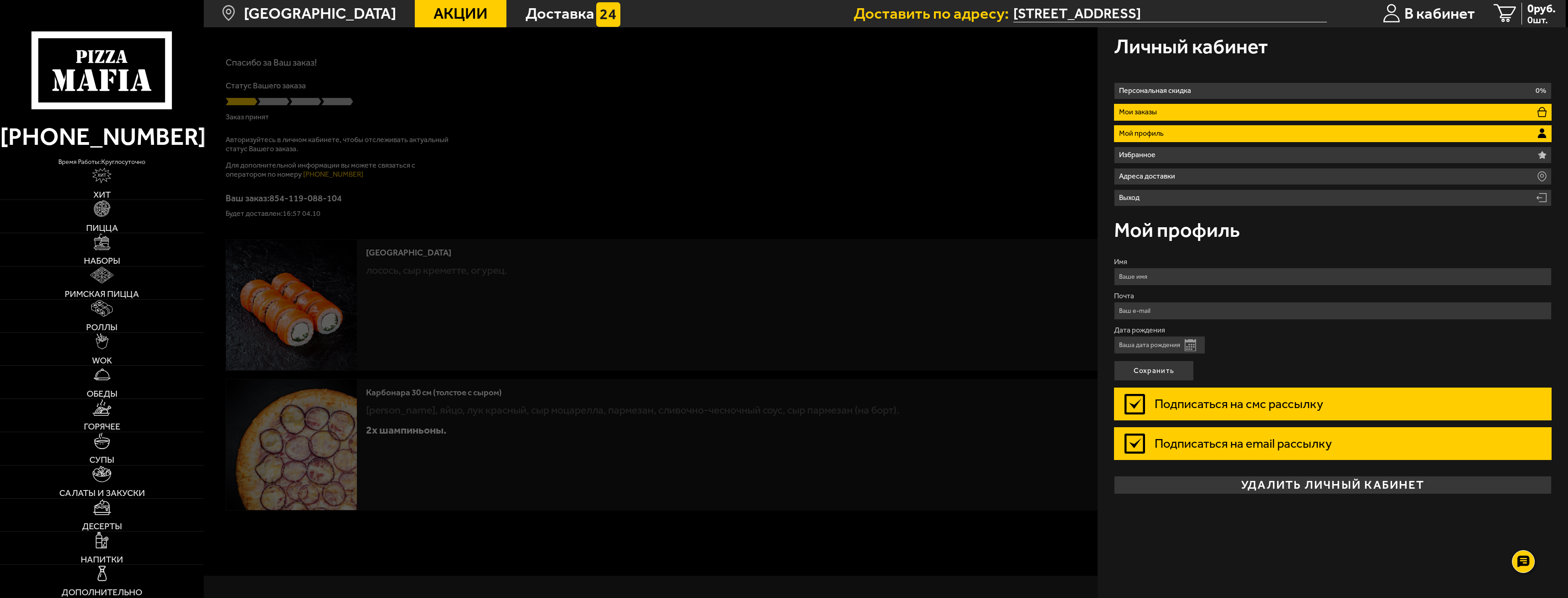
click at [1209, 108] on li "Мои заказы" at bounding box center [1332, 113] width 438 height 17
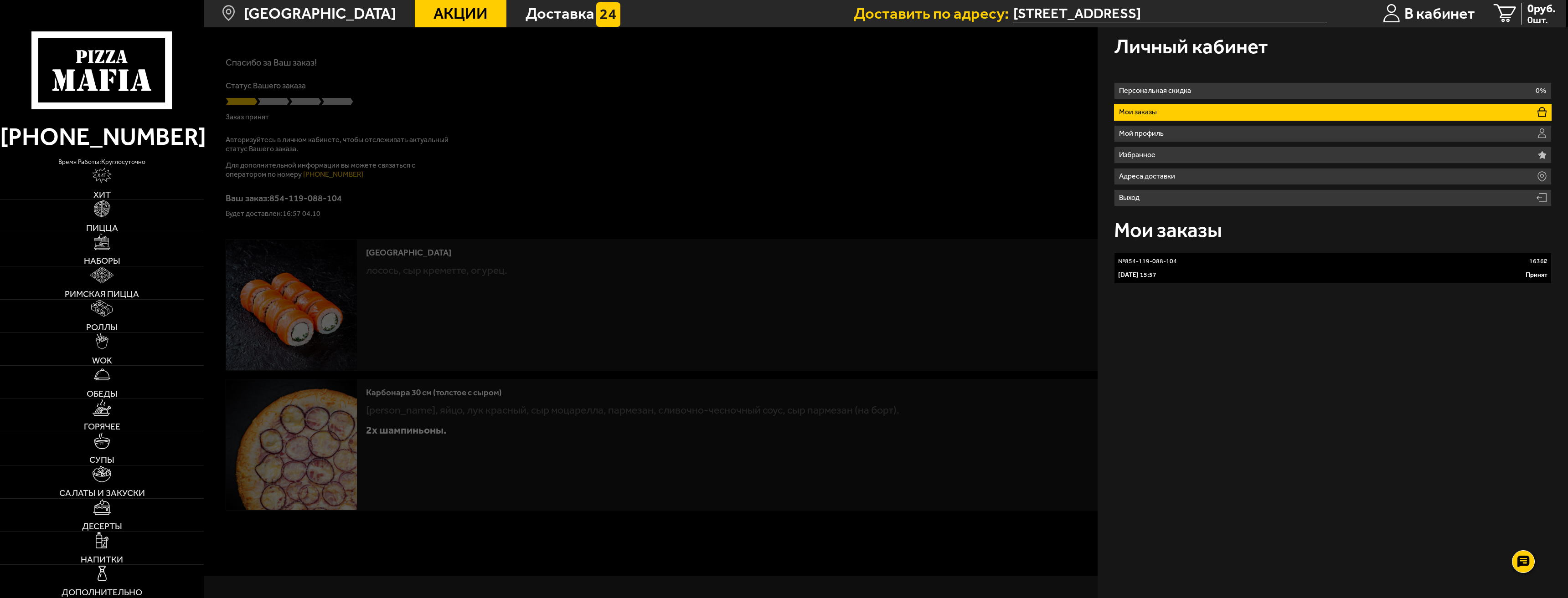
click at [1157, 275] on p "4 октября 2025 г. 15:57" at bounding box center [1137, 275] width 38 height 9
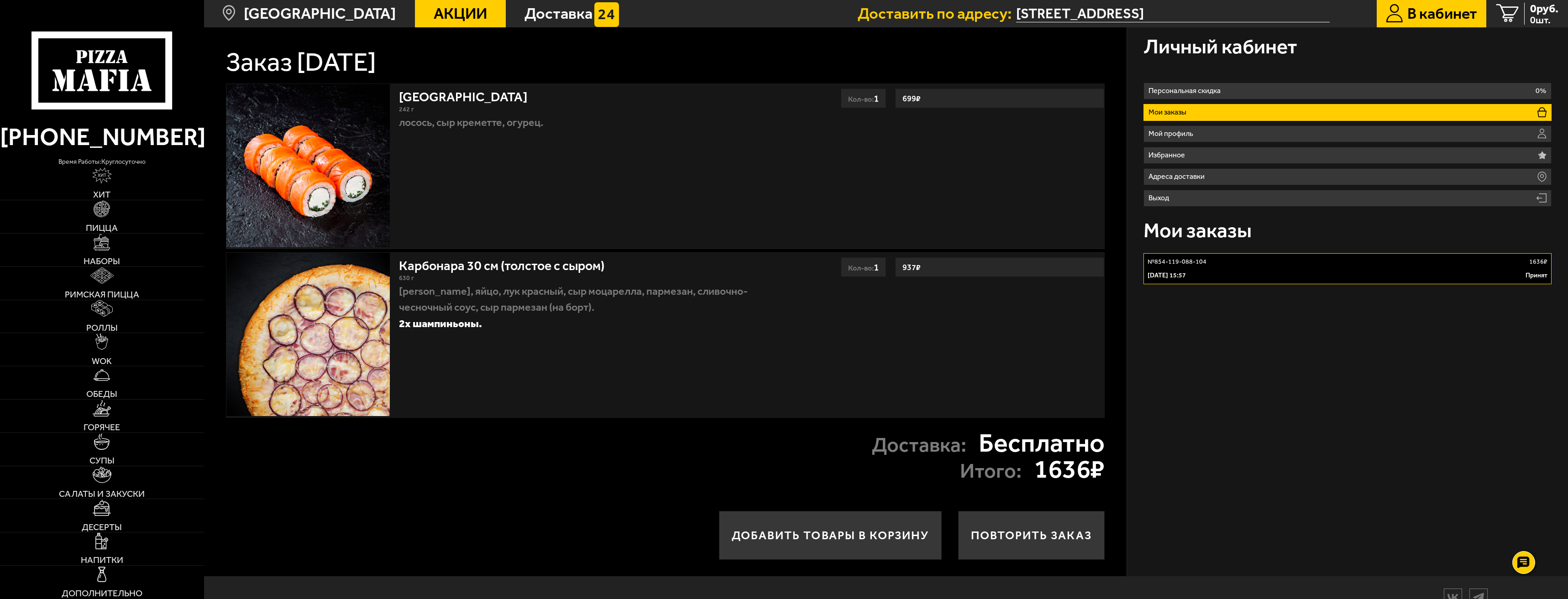
click at [1016, 381] on div "Карбонара 30 см (толстое с сыром) 630 г бекон, яйцо, лук красный, сыр Моцарелла…" at bounding box center [666, 335] width 879 height 166
